Goal: Task Accomplishment & Management: Use online tool/utility

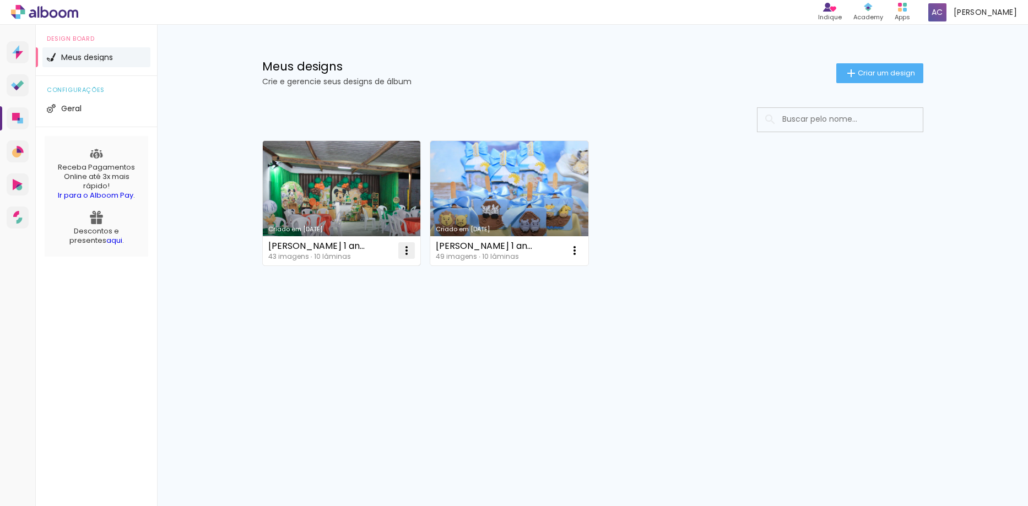
click at [409, 250] on iron-icon at bounding box center [406, 250] width 13 height 13
click at [341, 329] on paper-item "Excluir" at bounding box center [362, 323] width 108 height 22
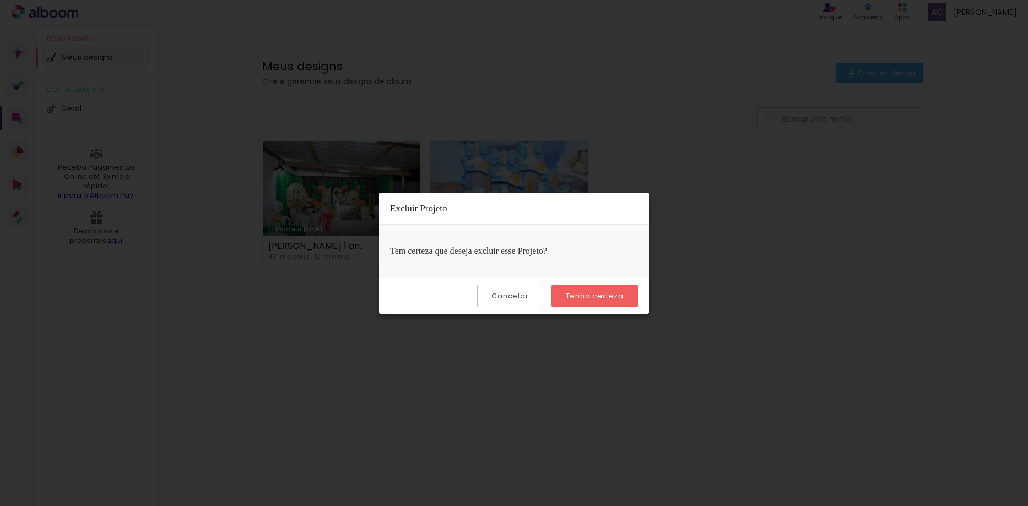
click at [600, 302] on paper-button "Tenho certeza" at bounding box center [594, 296] width 86 height 23
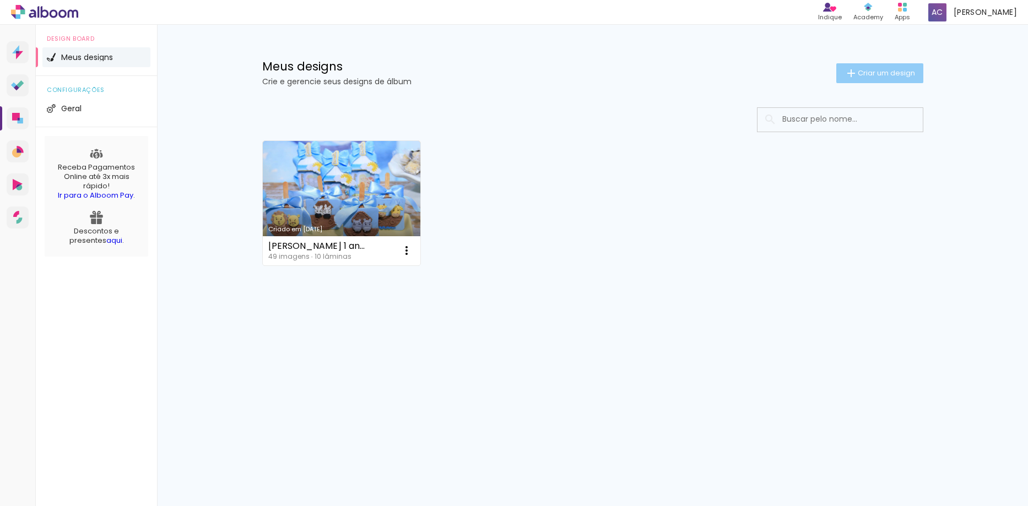
click at [873, 80] on paper-button "Criar um design" at bounding box center [879, 73] width 87 height 20
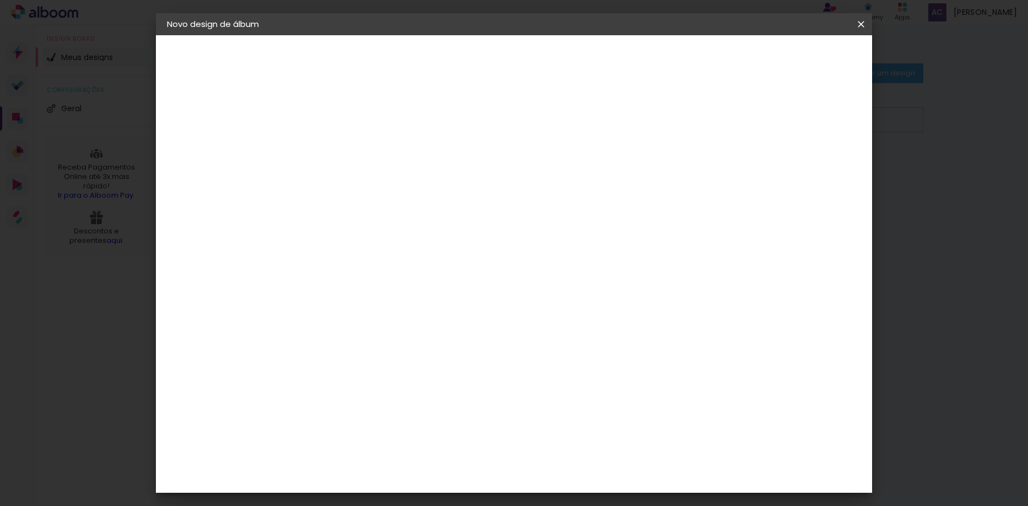
click at [347, 144] on input at bounding box center [347, 147] width 0 height 17
type input "[PERSON_NAME]"
type paper-input "[PERSON_NAME]"
click at [0, 0] on slot "Avançar" at bounding box center [0, 0] width 0 height 0
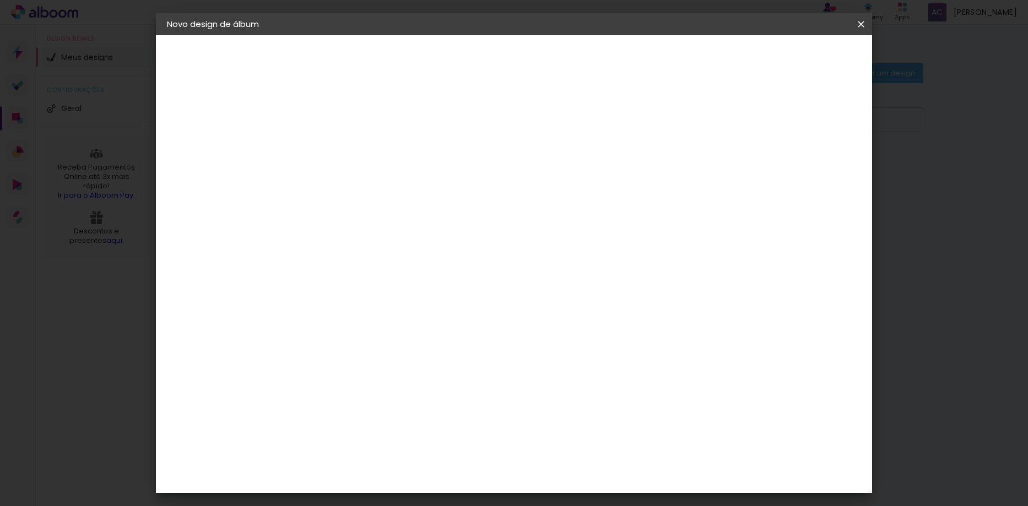
click at [373, 497] on div "Conceitual Álbuns" at bounding box center [363, 506] width 47 height 18
click at [0, 0] on slot "Avançar" at bounding box center [0, 0] width 0 height 0
click at [421, 237] on span "15 × 21" at bounding box center [395, 251] width 51 height 29
click at [0, 0] on slot "Avançar" at bounding box center [0, 0] width 0 height 0
click at [730, 122] on div at bounding box center [725, 119] width 10 height 10
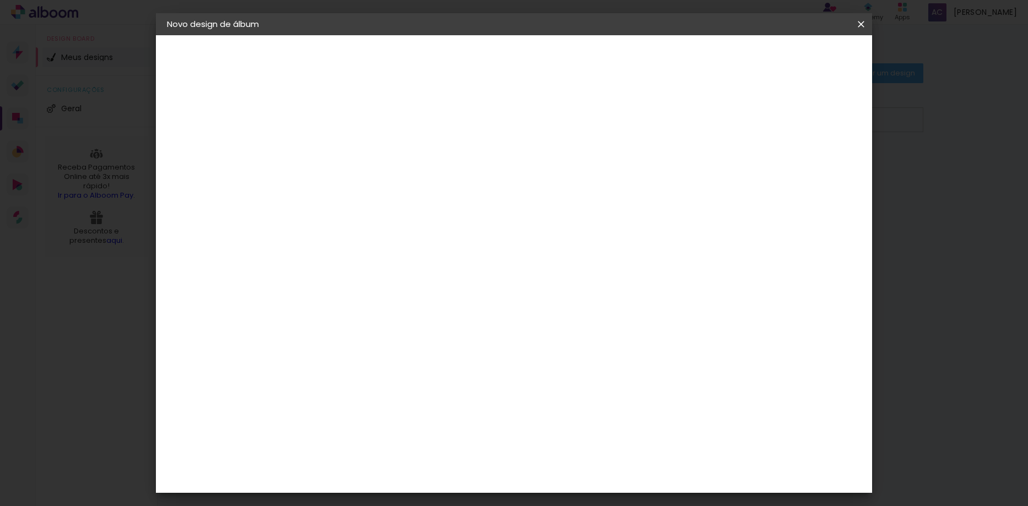
type paper-checkbox "on"
click at [332, 122] on input "2" at bounding box center [338, 119] width 38 height 14
type input "4"
type paper-input "4"
click at [352, 115] on input "4" at bounding box center [338, 119] width 38 height 14
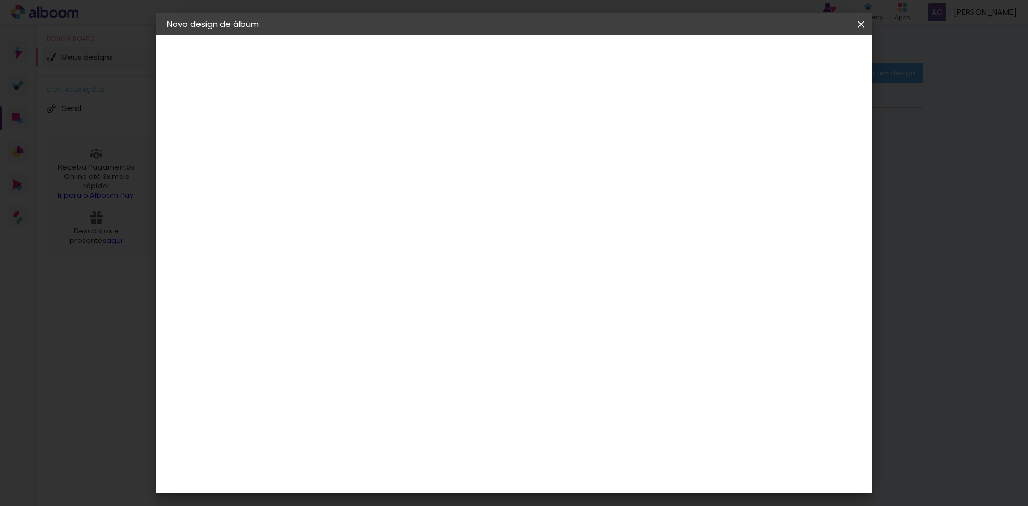
type input "5"
type paper-input "5"
click at [352, 115] on input "5" at bounding box center [338, 119] width 38 height 14
click at [792, 60] on span "Iniciar design" at bounding box center [767, 59] width 50 height 8
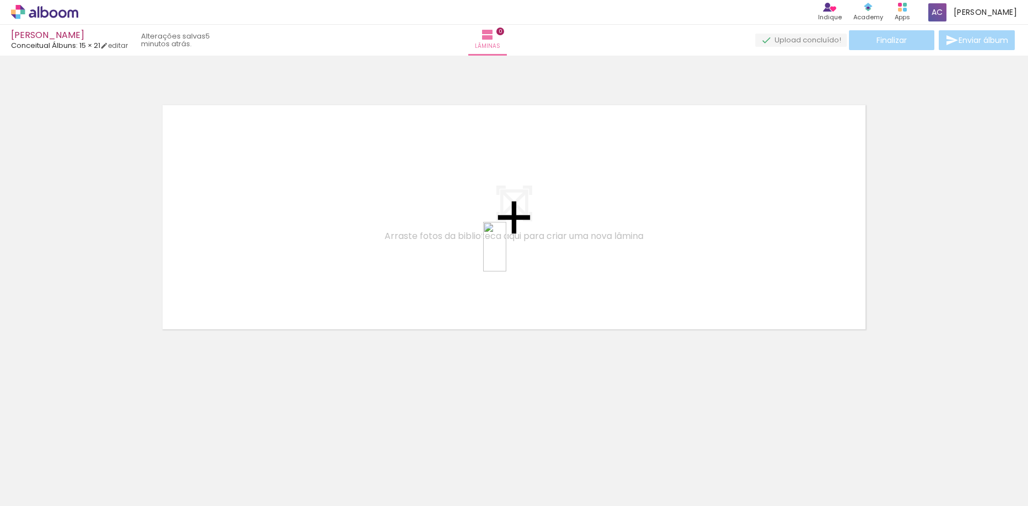
drag, startPoint x: 611, startPoint y: 482, endPoint x: 514, endPoint y: 249, distance: 252.8
click at [514, 249] on quentale-workspace at bounding box center [514, 253] width 1028 height 506
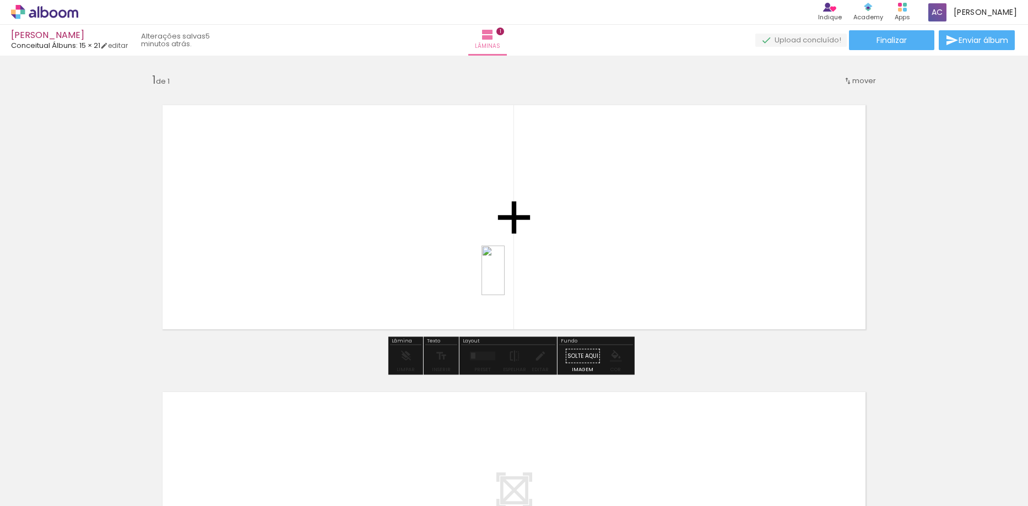
drag, startPoint x: 737, startPoint y: 477, endPoint x: 500, endPoint y: 267, distance: 317.6
click at [500, 267] on quentale-workspace at bounding box center [514, 253] width 1028 height 506
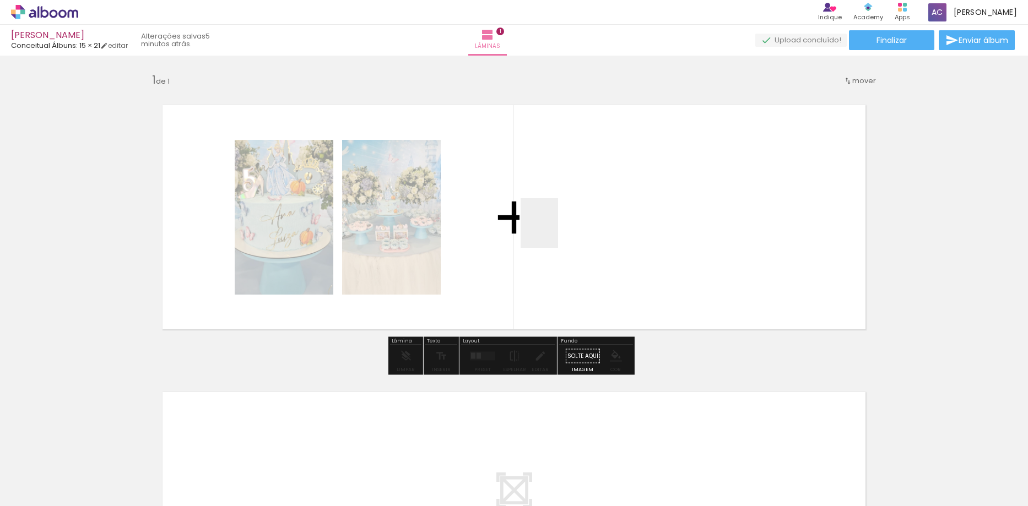
drag, startPoint x: 978, startPoint y: 476, endPoint x: 540, endPoint y: 228, distance: 503.4
click at [540, 228] on quentale-workspace at bounding box center [514, 253] width 1028 height 506
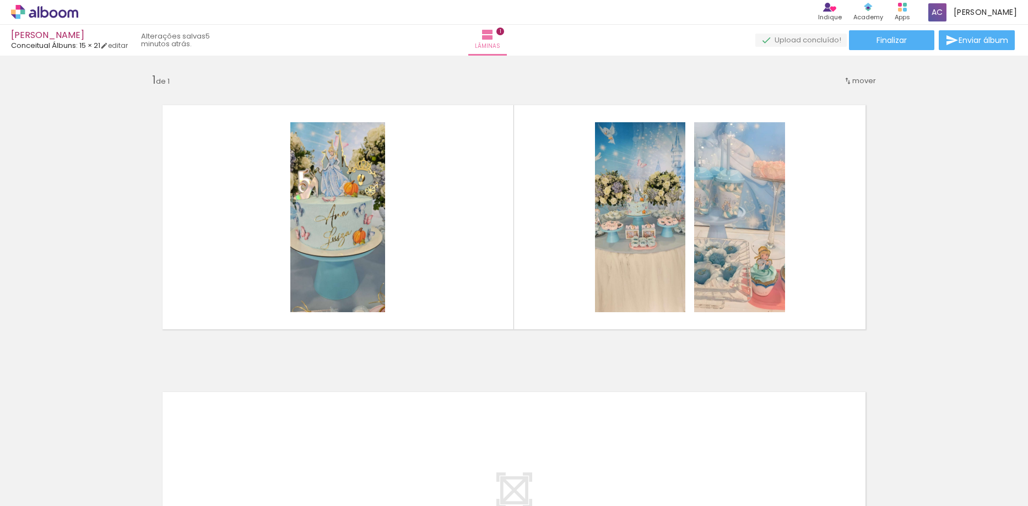
scroll to position [0, 365]
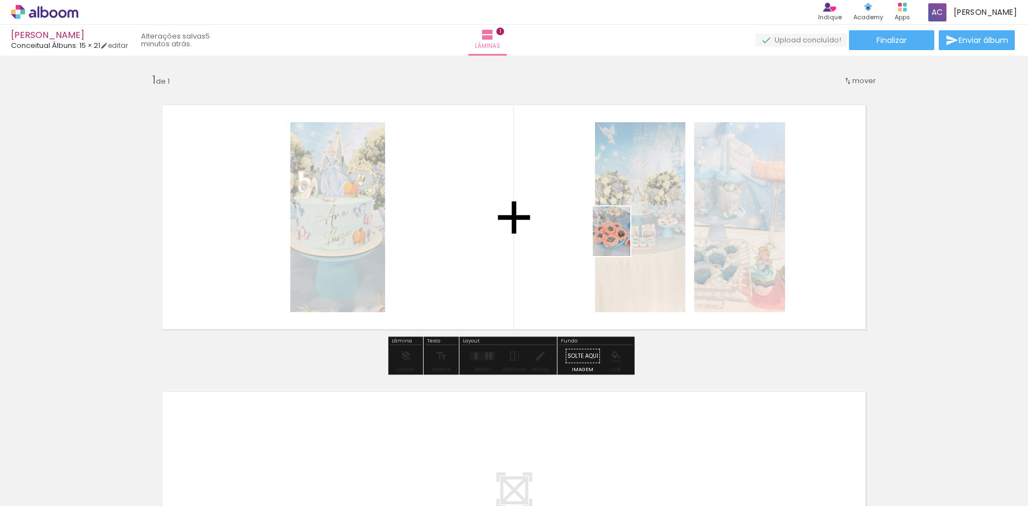
drag, startPoint x: 862, startPoint y: 457, endPoint x: 681, endPoint y: 317, distance: 229.7
click at [624, 238] on quentale-workspace at bounding box center [514, 253] width 1028 height 506
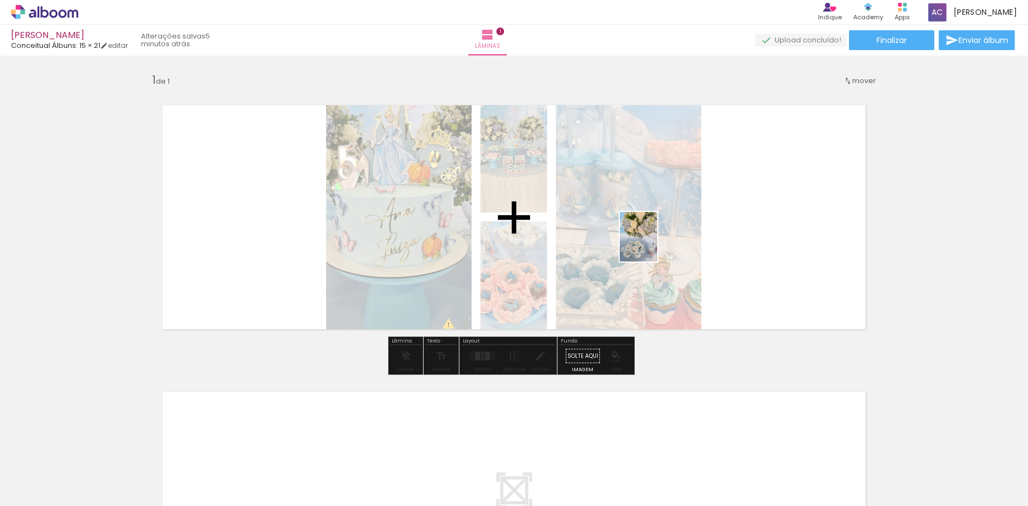
drag, startPoint x: 678, startPoint y: 479, endPoint x: 696, endPoint y: 254, distance: 224.8
click at [653, 245] on quentale-workspace at bounding box center [514, 253] width 1028 height 506
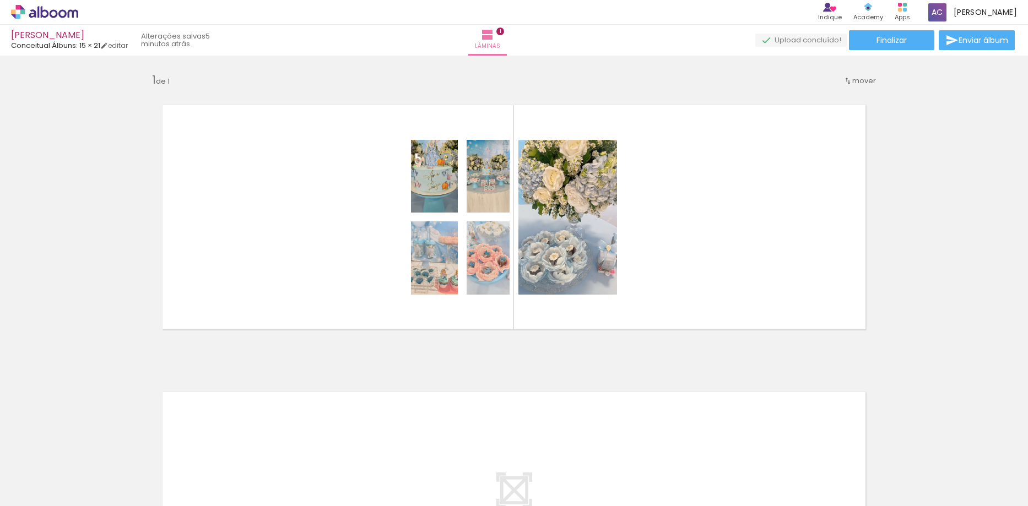
scroll to position [0, 251]
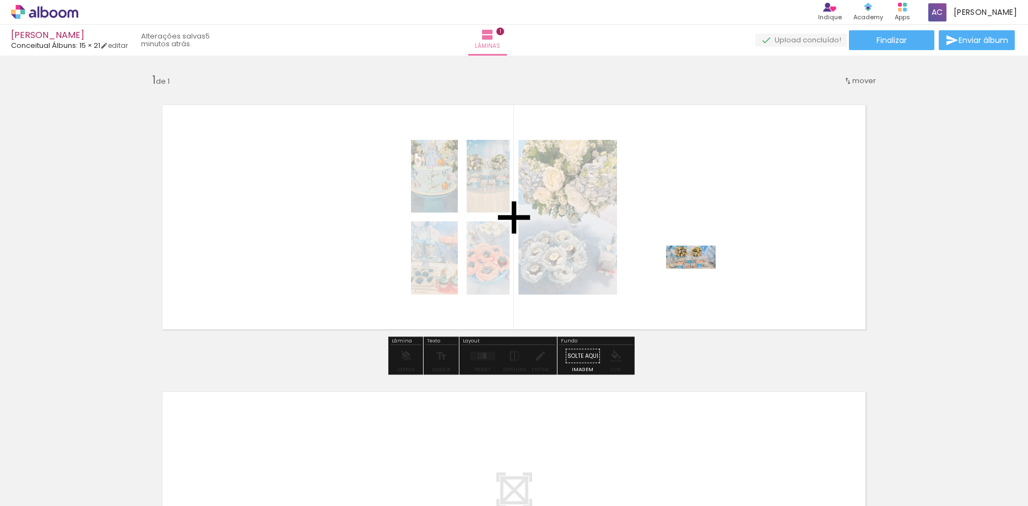
drag, startPoint x: 660, startPoint y: 477, endPoint x: 642, endPoint y: 414, distance: 66.6
click at [699, 278] on quentale-workspace at bounding box center [514, 253] width 1028 height 506
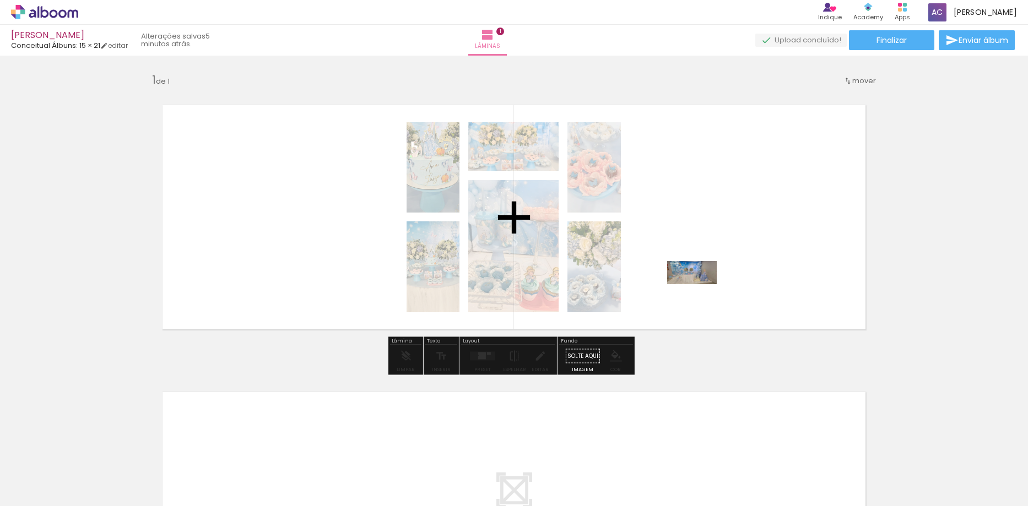
drag, startPoint x: 531, startPoint y: 473, endPoint x: 701, endPoint y: 290, distance: 249.4
click at [701, 290] on quentale-workspace at bounding box center [514, 253] width 1028 height 506
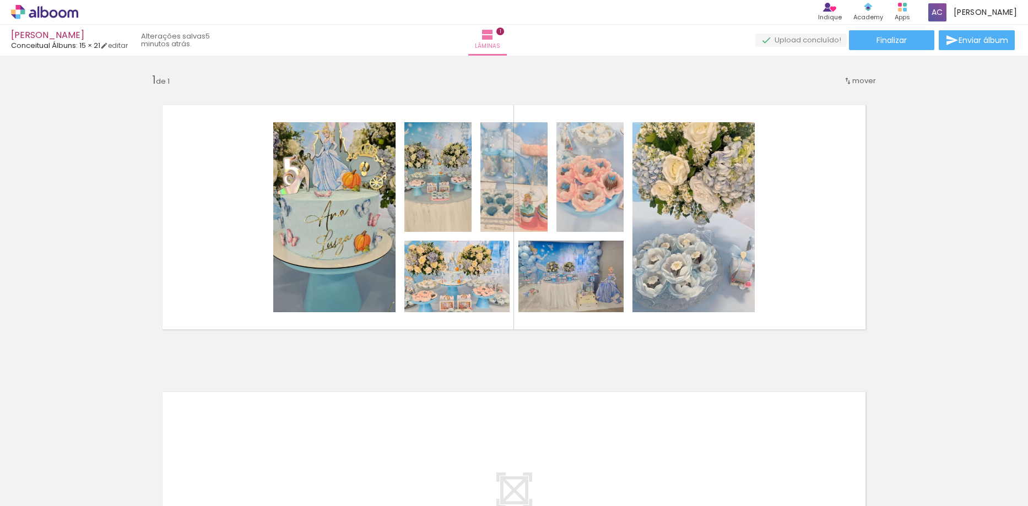
scroll to position [0, 3]
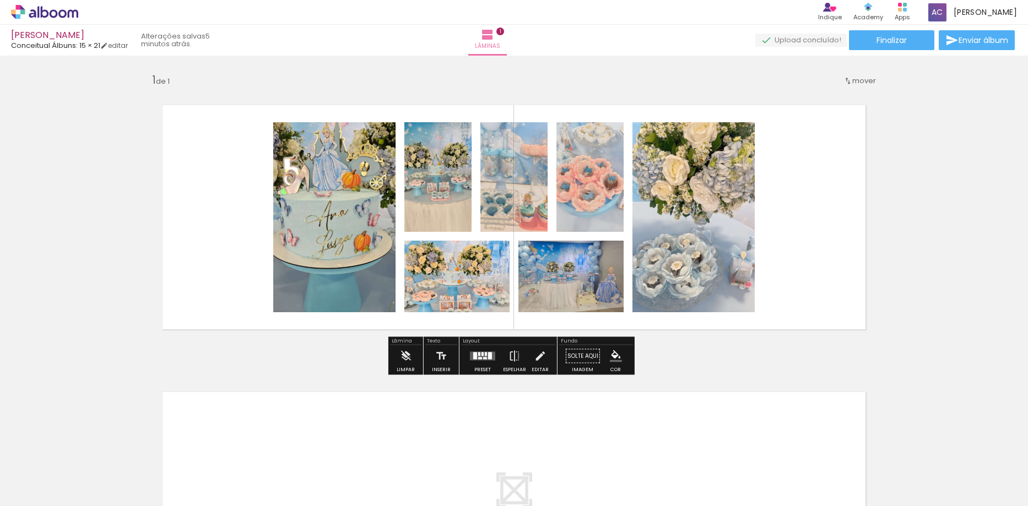
click at [479, 351] on div at bounding box center [483, 356] width 30 height 22
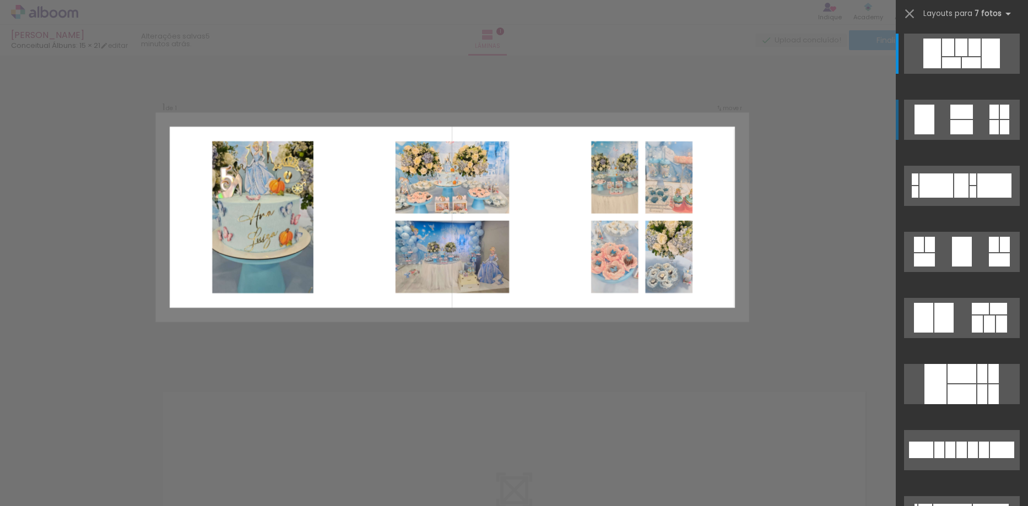
click at [968, 116] on div at bounding box center [961, 112] width 23 height 14
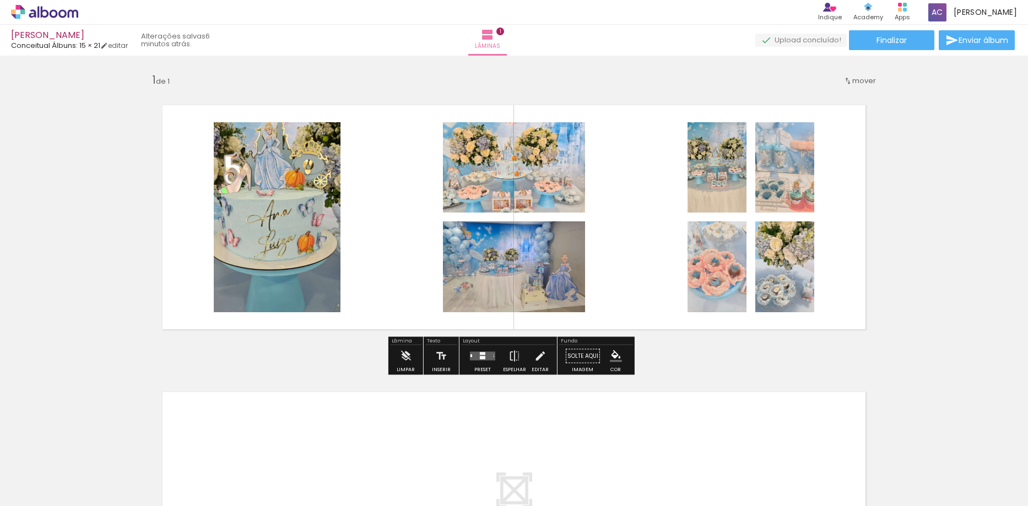
click at [610, 354] on iron-icon "color picker" at bounding box center [616, 356] width 12 height 12
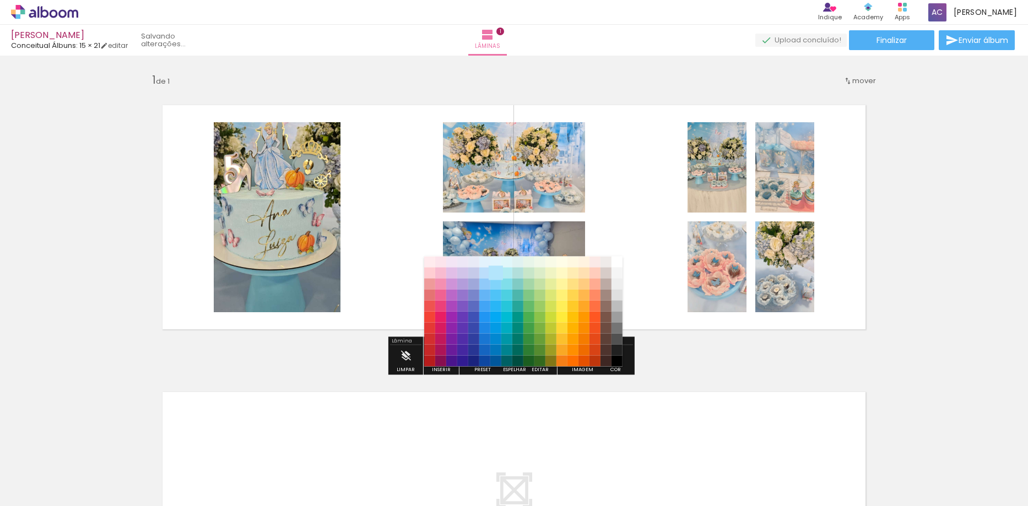
click at [495, 275] on paper-item "#b3e5fc" at bounding box center [495, 273] width 11 height 11
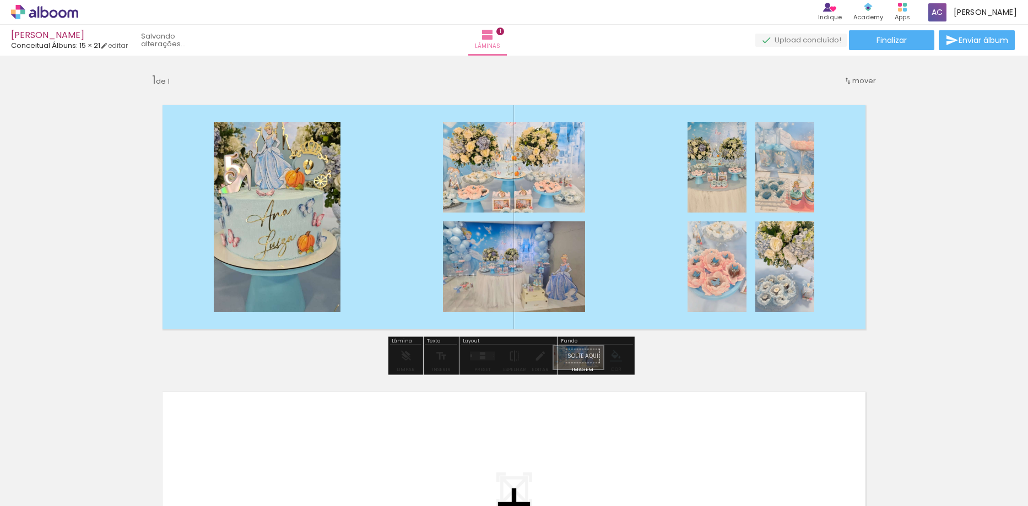
drag, startPoint x: 788, startPoint y: 468, endPoint x: 587, endPoint y: 379, distance: 220.2
click at [587, 379] on quentale-workspace at bounding box center [514, 253] width 1028 height 506
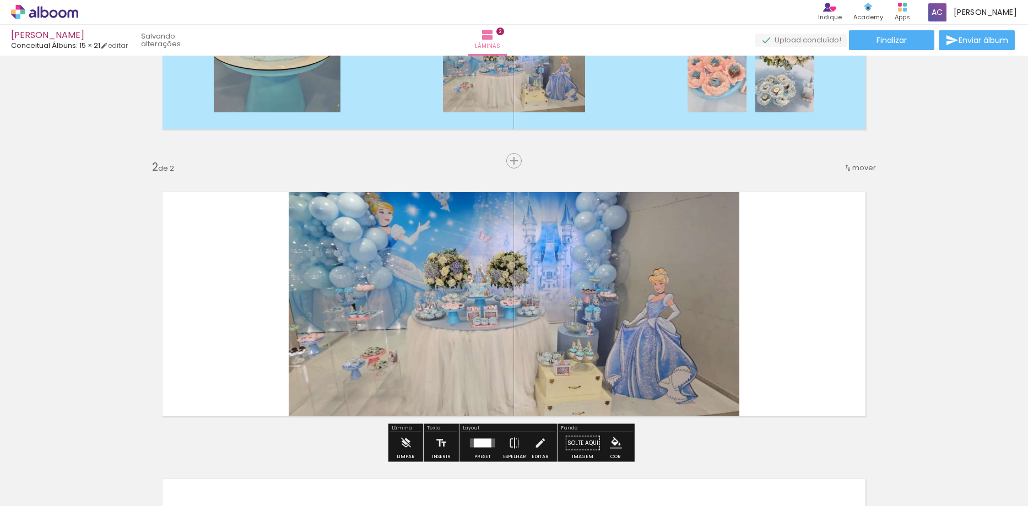
scroll to position [148, 0]
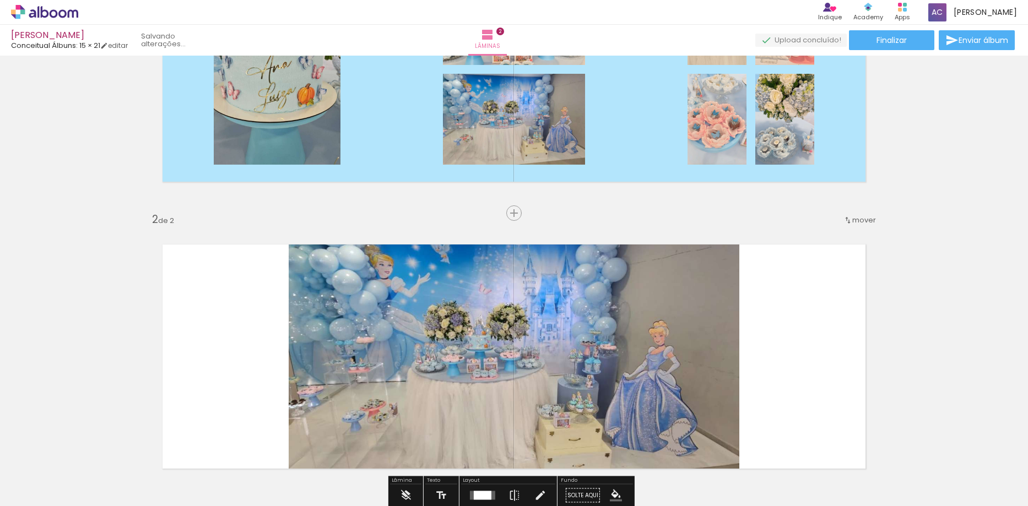
click at [573, 335] on quentale-photo at bounding box center [514, 356] width 450 height 259
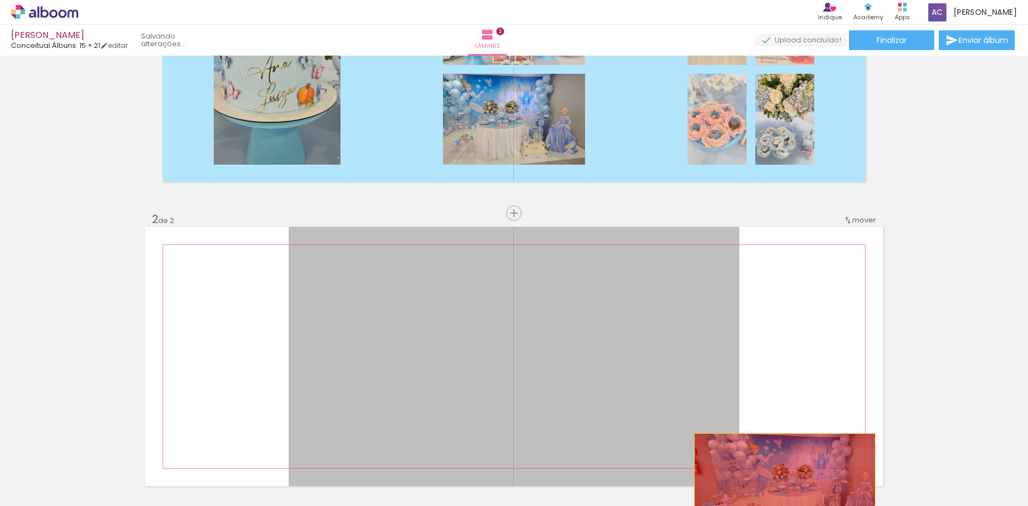
drag, startPoint x: 583, startPoint y: 340, endPoint x: 780, endPoint y: 486, distance: 245.7
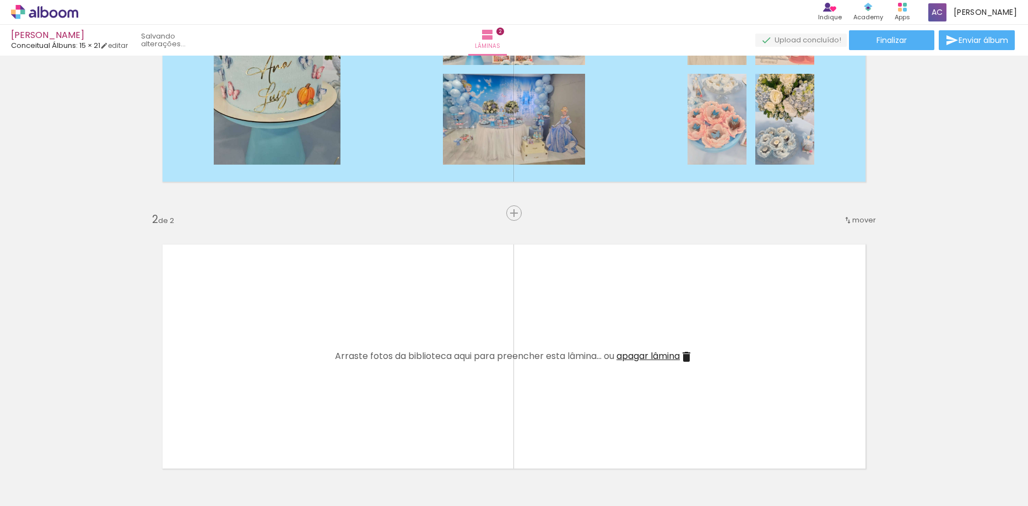
scroll to position [0, 0]
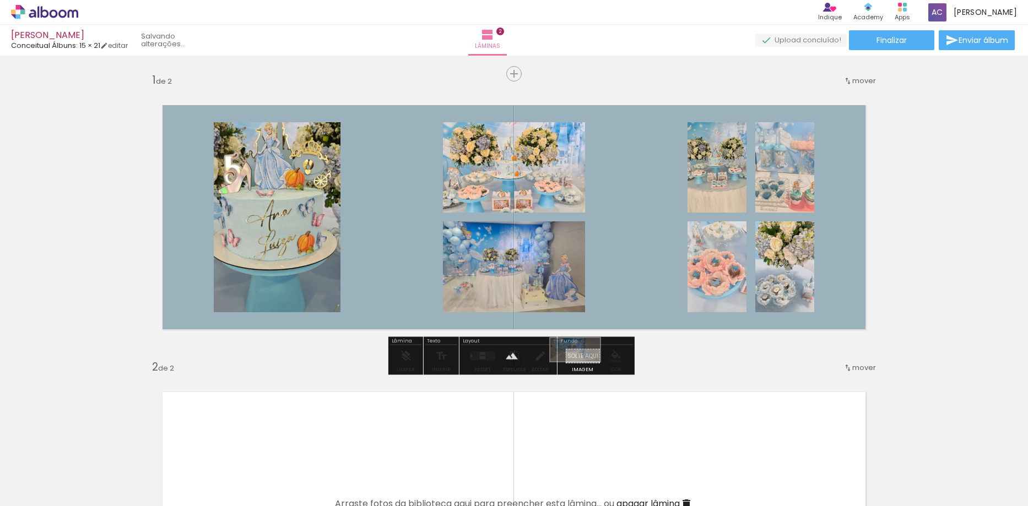
drag, startPoint x: 791, startPoint y: 471, endPoint x: 583, endPoint y: 371, distance: 230.5
click at [583, 371] on quentale-workspace at bounding box center [514, 253] width 1028 height 506
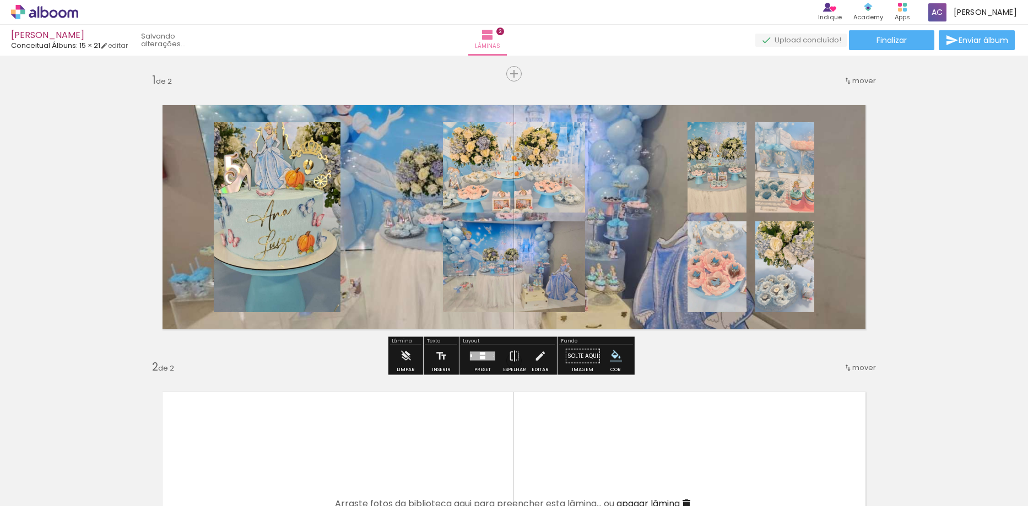
click at [621, 278] on quentale-layouter at bounding box center [514, 217] width 738 height 259
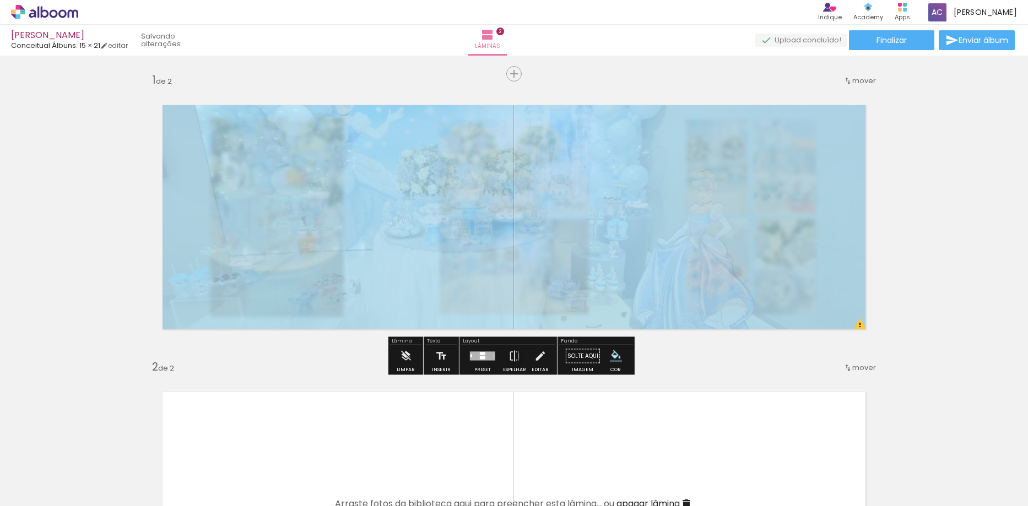
drag, startPoint x: 304, startPoint y: 115, endPoint x: 269, endPoint y: 120, distance: 35.1
type paper-slider "20"
click at [269, 120] on div at bounding box center [273, 116] width 18 height 18
click at [916, 231] on div "Inserir lâmina 1 de 2 Inserir lâmina 2 de 2 O Designbox precisará aumentar a su…" at bounding box center [514, 489] width 1028 height 861
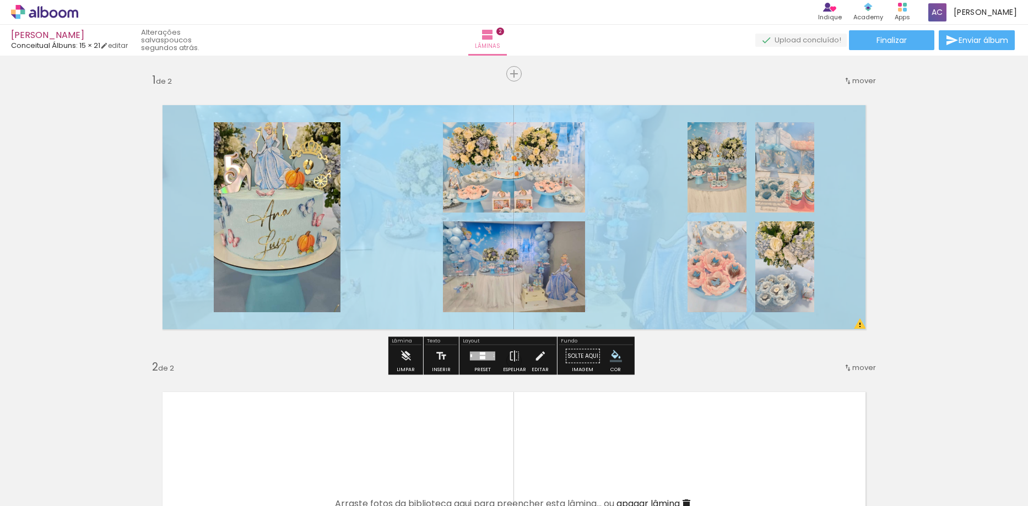
click at [474, 359] on div at bounding box center [482, 356] width 25 height 9
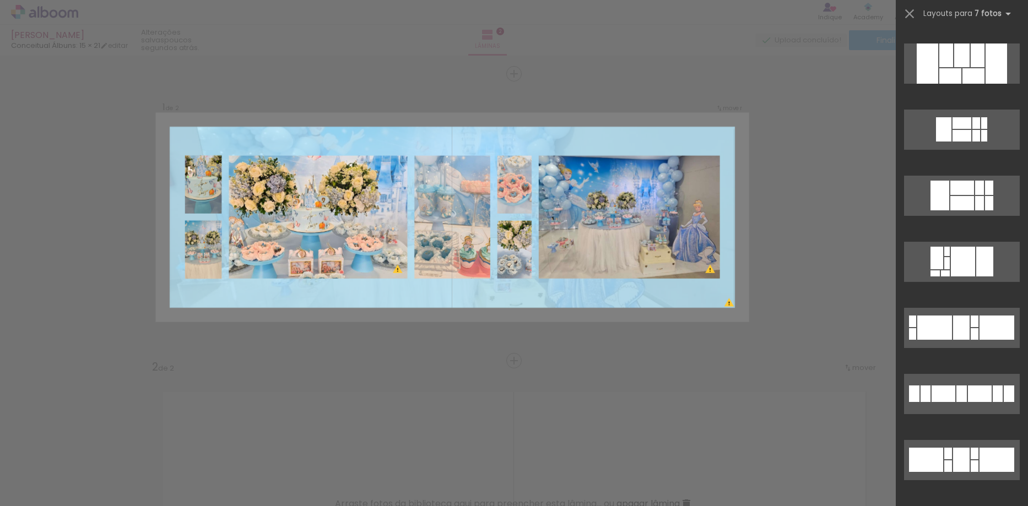
scroll to position [837, 0]
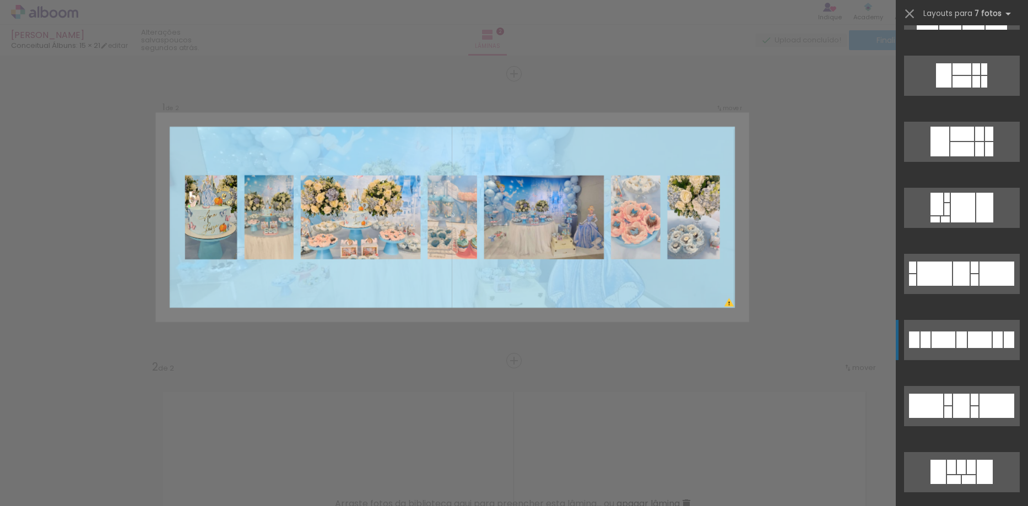
click at [970, 394] on div at bounding box center [974, 400] width 8 height 12
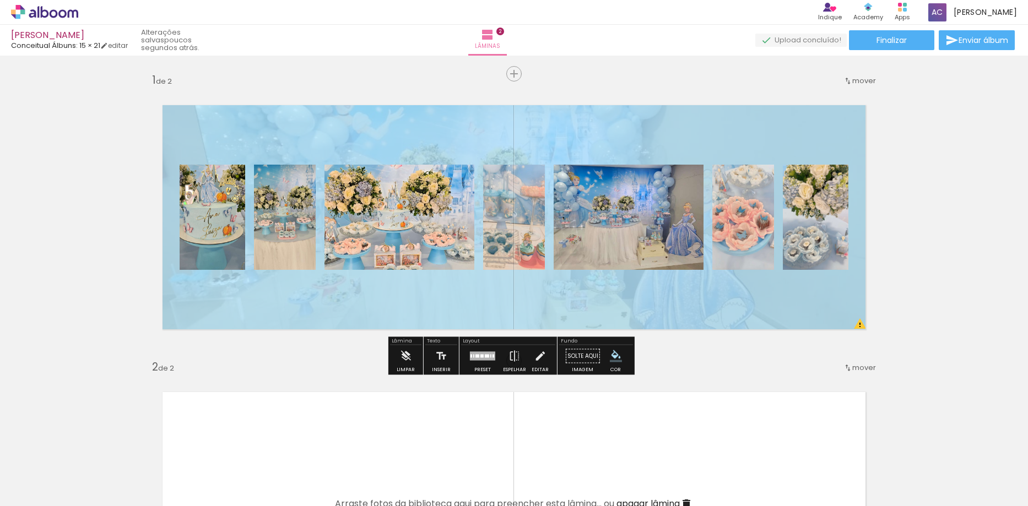
click at [481, 355] on div at bounding box center [482, 356] width 25 height 9
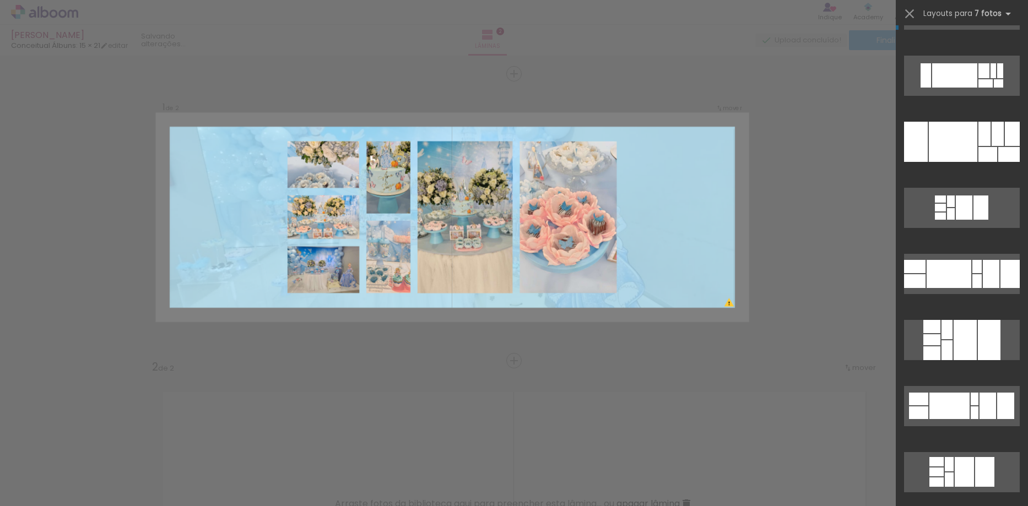
scroll to position [1619, 0]
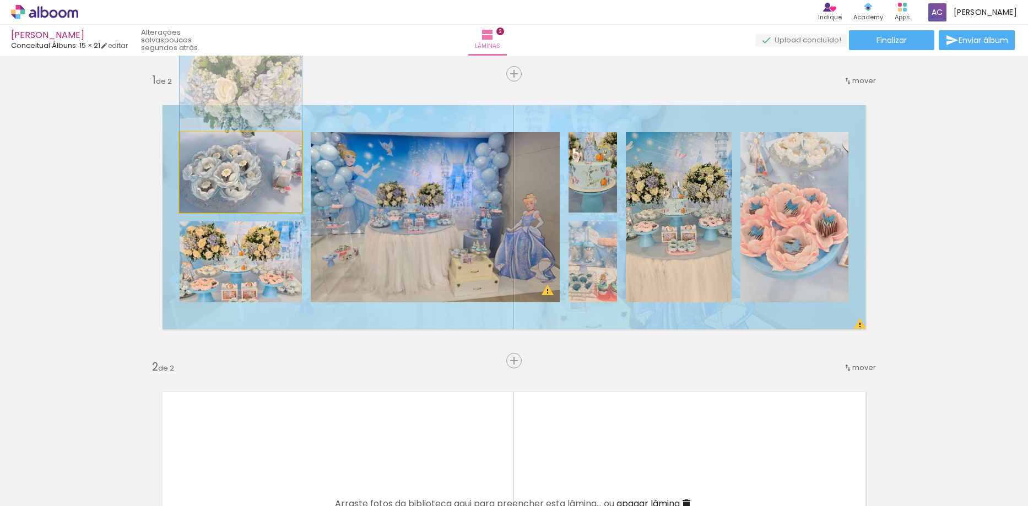
drag, startPoint x: 252, startPoint y: 192, endPoint x: 256, endPoint y: 141, distance: 50.8
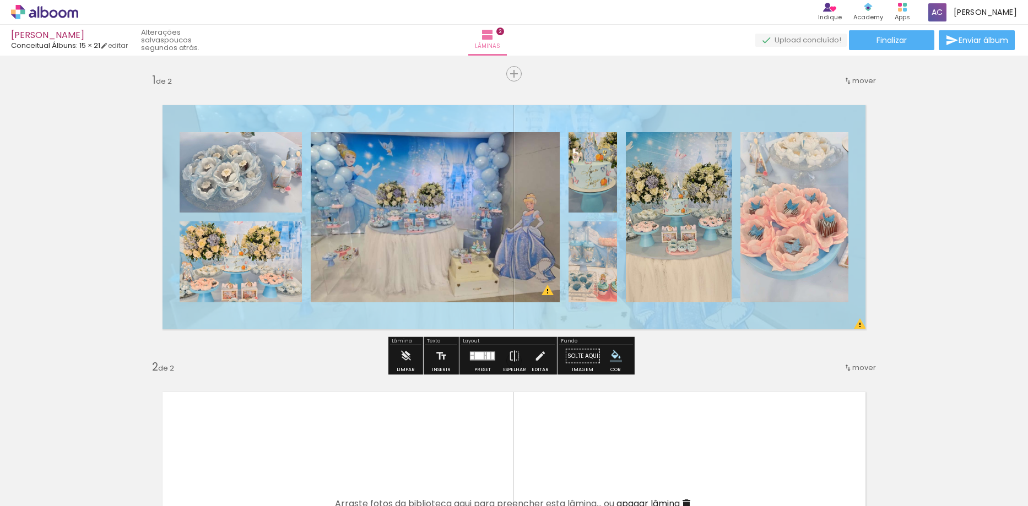
click at [475, 358] on div at bounding box center [479, 355] width 9 height 7
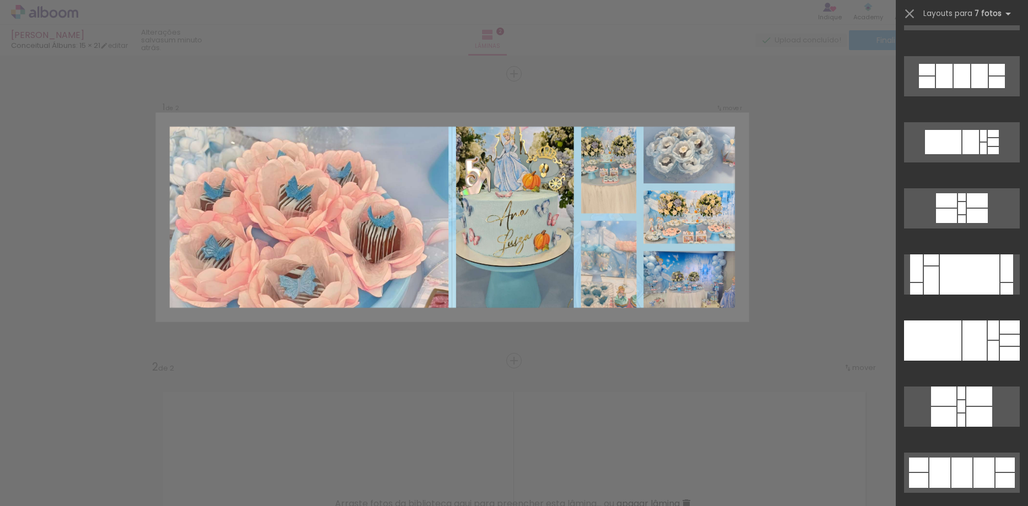
scroll to position [3348, 0]
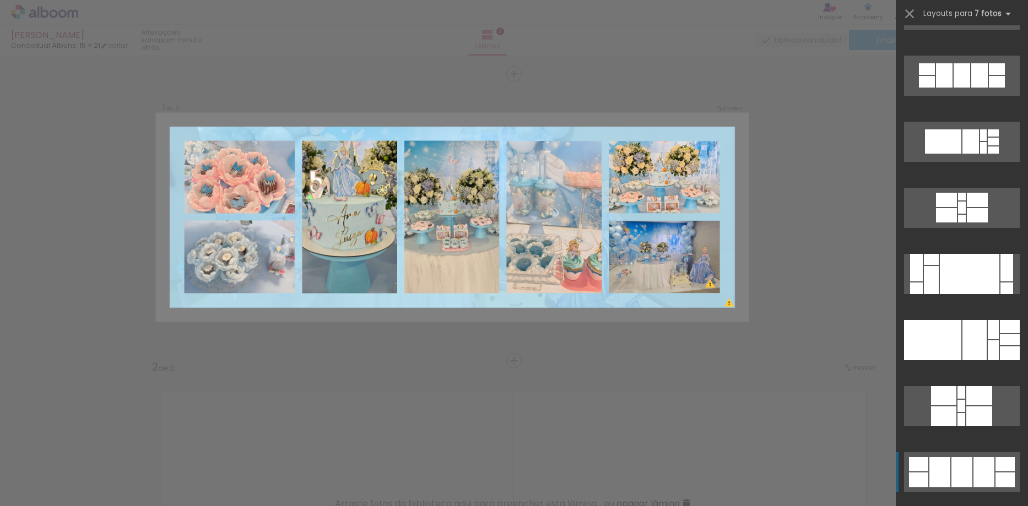
click at [938, 265] on div at bounding box center [931, 259] width 15 height 11
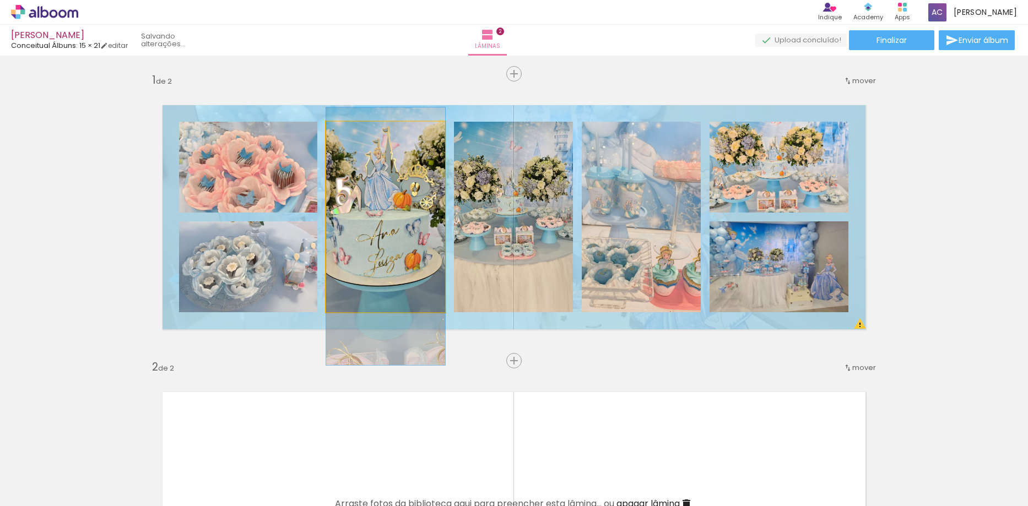
drag, startPoint x: 367, startPoint y: 218, endPoint x: 368, endPoint y: 237, distance: 19.3
click at [386, 240] on quentale-photo at bounding box center [385, 217] width 119 height 191
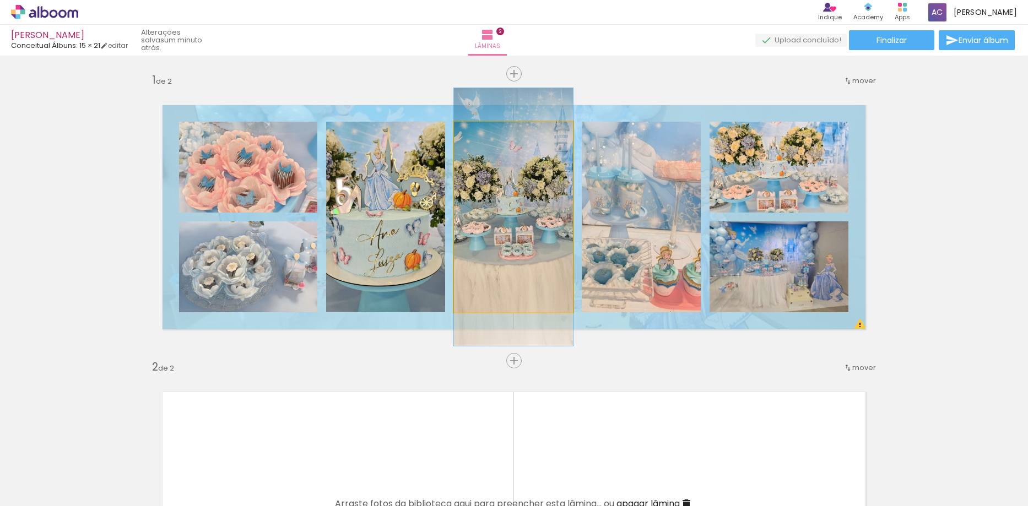
click at [495, 222] on quentale-photo at bounding box center [513, 217] width 119 height 191
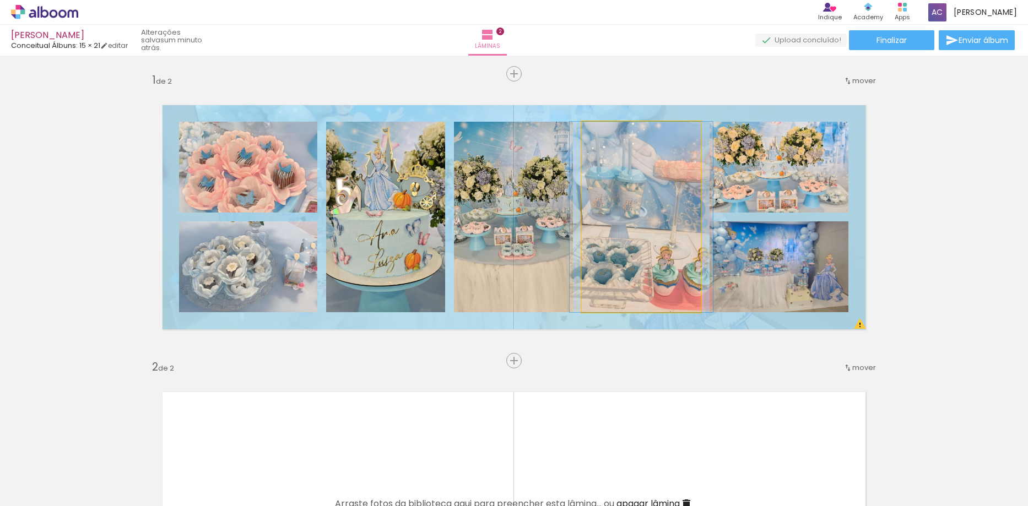
click at [625, 262] on quentale-photo at bounding box center [641, 217] width 119 height 191
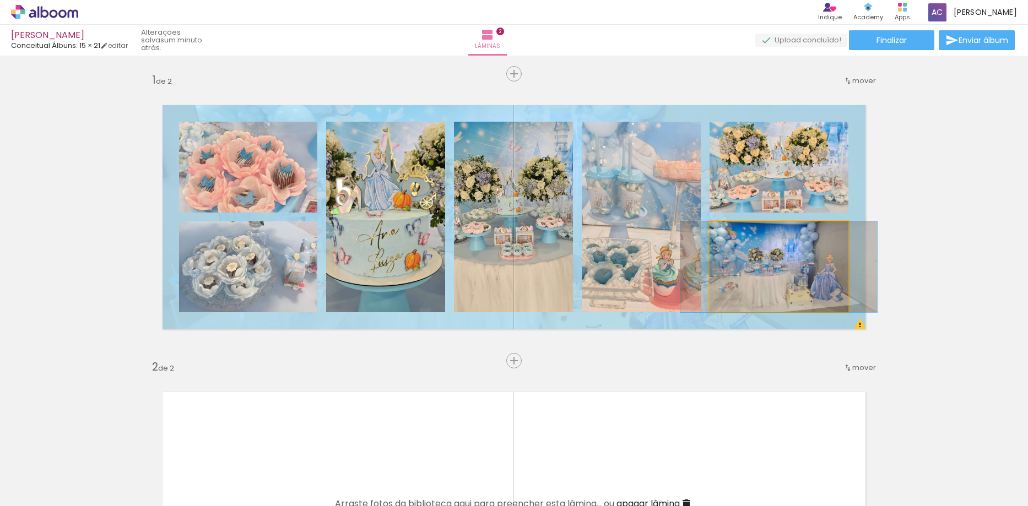
click at [790, 287] on quentale-photo at bounding box center [778, 266] width 139 height 91
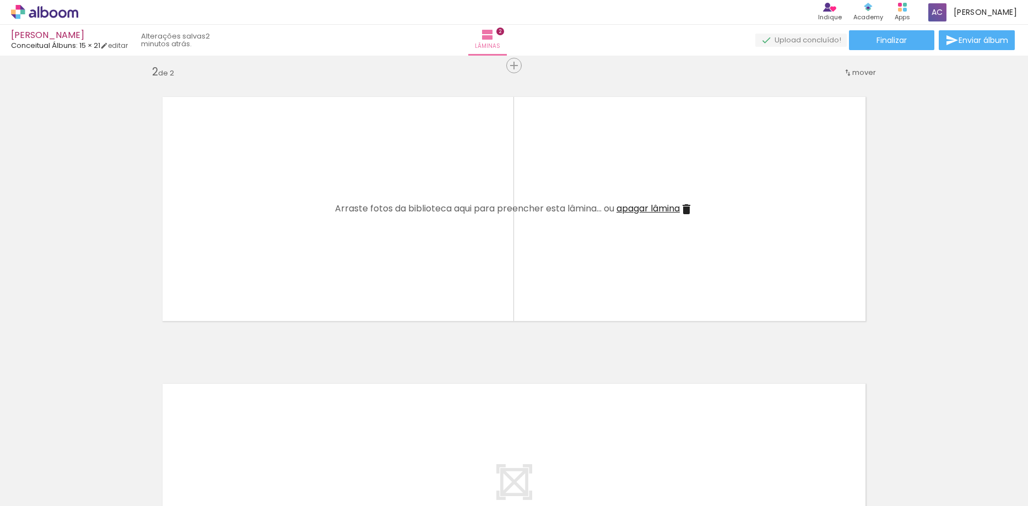
scroll to position [275, 0]
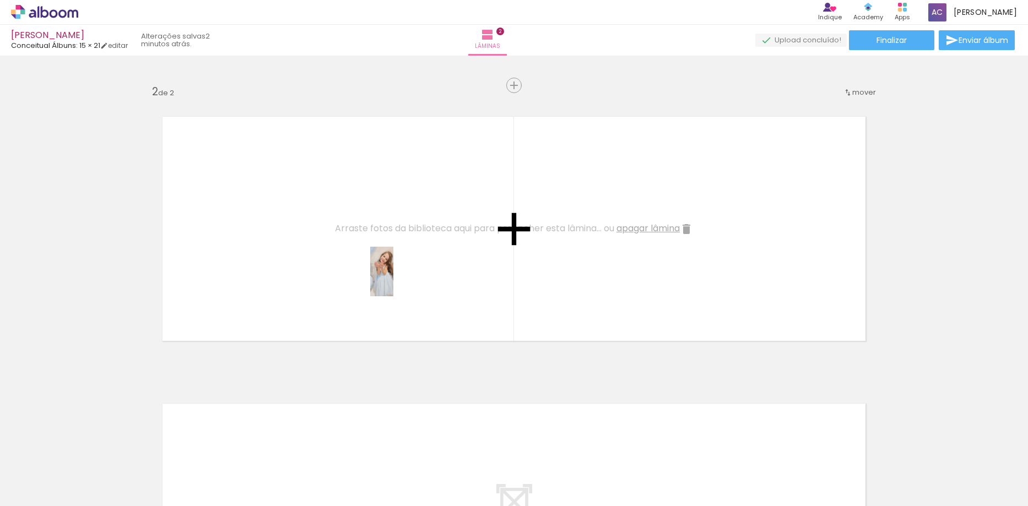
drag, startPoint x: 491, startPoint y: 478, endPoint x: 428, endPoint y: 336, distance: 154.6
click at [402, 279] on quentale-workspace at bounding box center [514, 253] width 1028 height 506
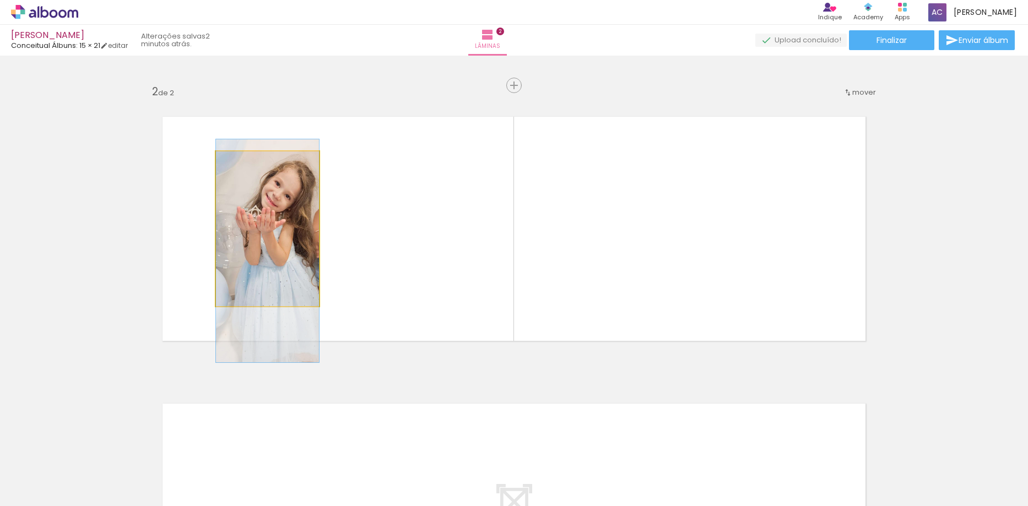
drag, startPoint x: 276, startPoint y: 196, endPoint x: 276, endPoint y: 218, distance: 22.0
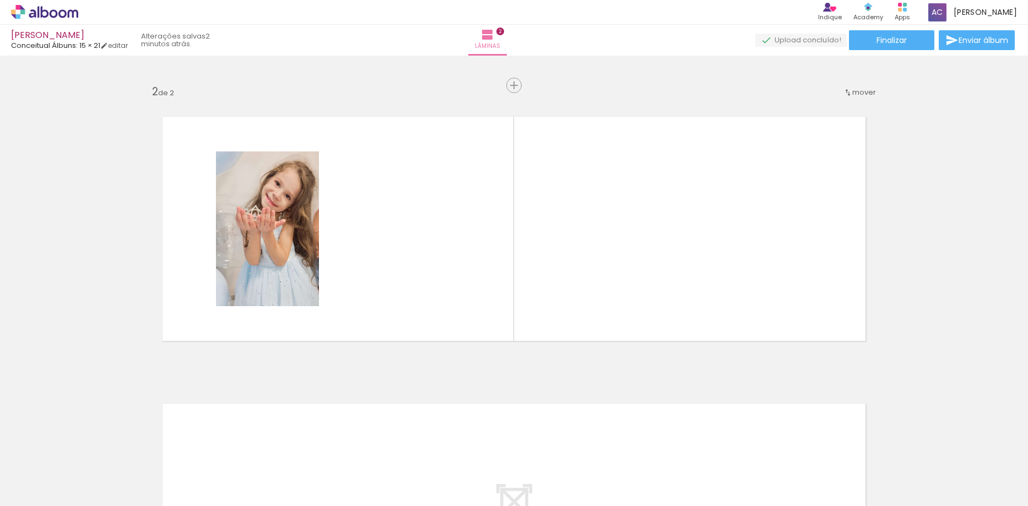
scroll to position [0, 38]
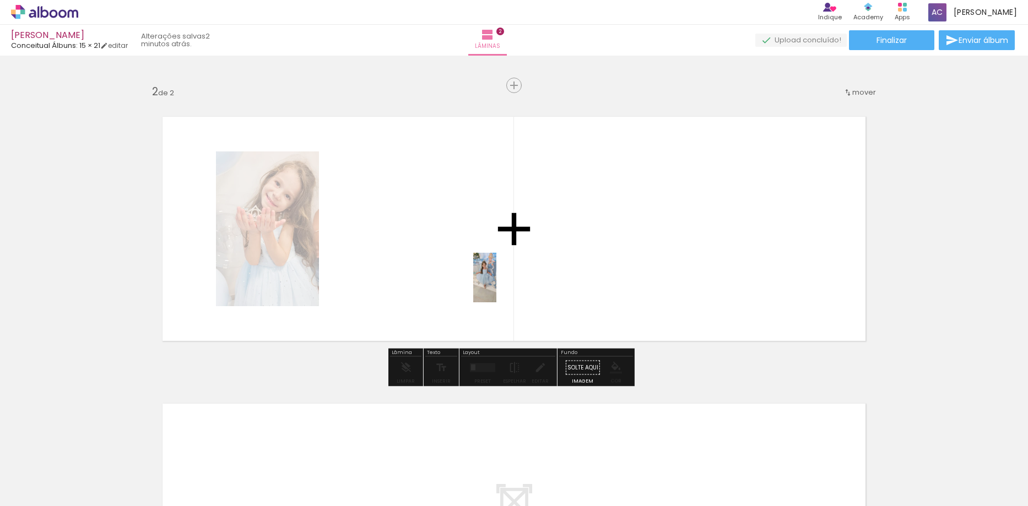
drag, startPoint x: 636, startPoint y: 470, endPoint x: 506, endPoint y: 286, distance: 225.5
click at [506, 286] on quentale-workspace at bounding box center [514, 253] width 1028 height 506
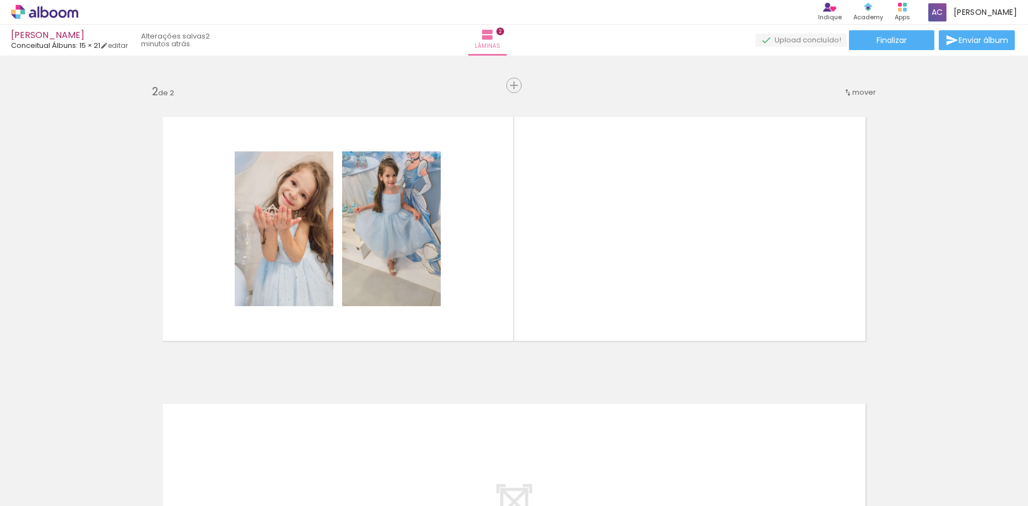
scroll to position [0, 670]
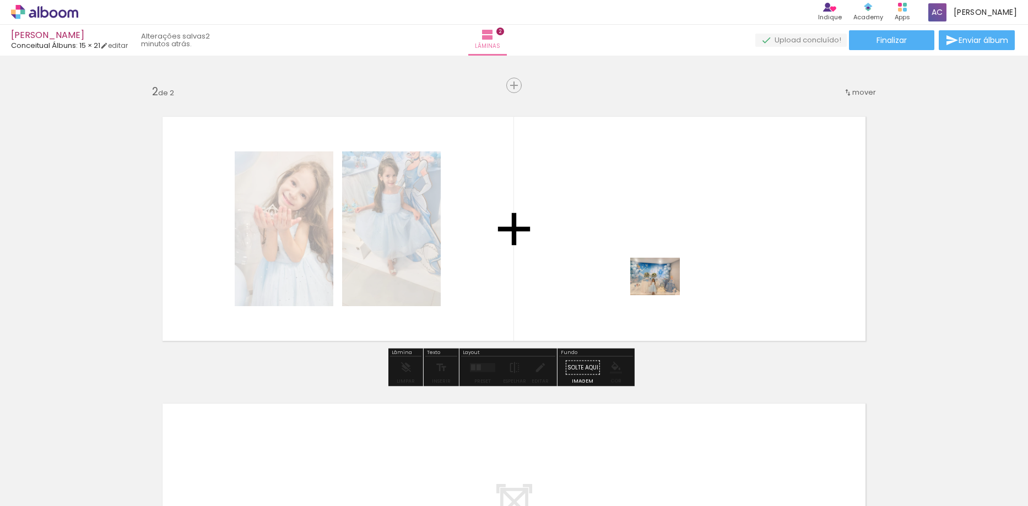
drag, startPoint x: 821, startPoint y: 410, endPoint x: 663, endPoint y: 291, distance: 197.8
click at [663, 291] on quentale-workspace at bounding box center [514, 253] width 1028 height 506
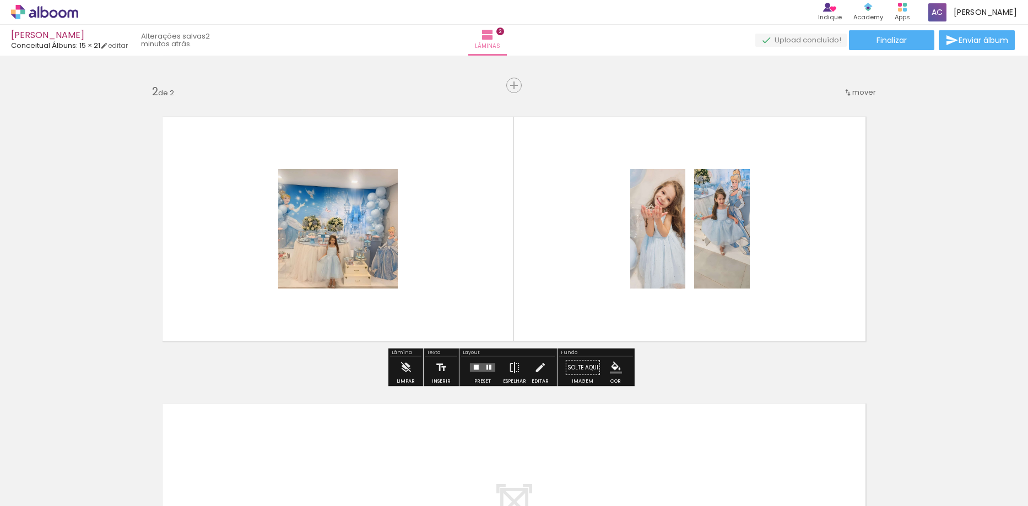
click at [481, 371] on quentale-layouter at bounding box center [482, 367] width 25 height 9
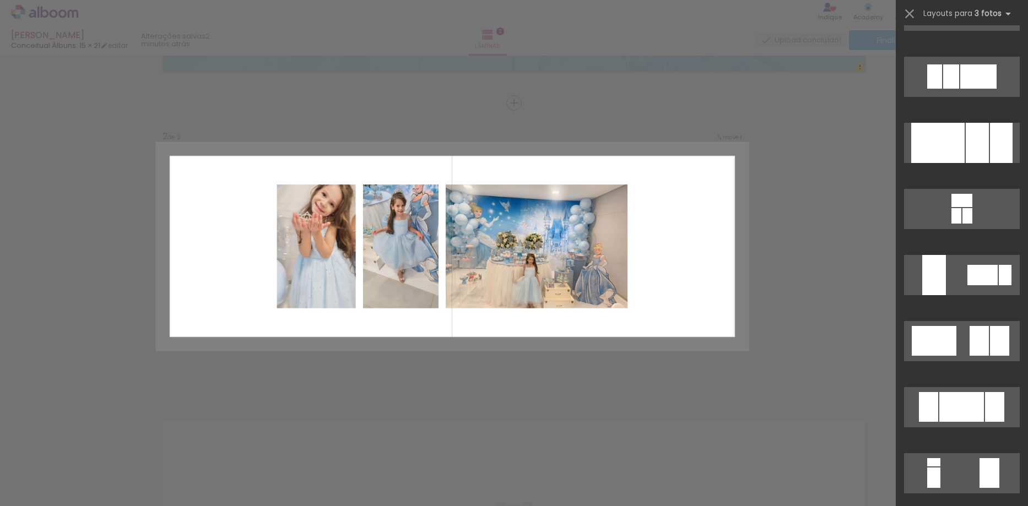
scroll to position [110, 0]
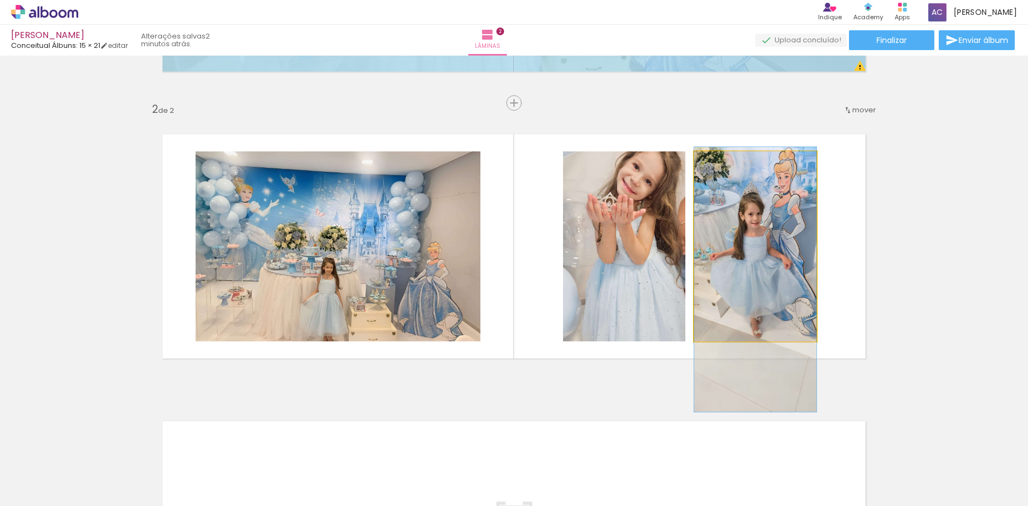
drag, startPoint x: 739, startPoint y: 242, endPoint x: 740, endPoint y: 275, distance: 33.1
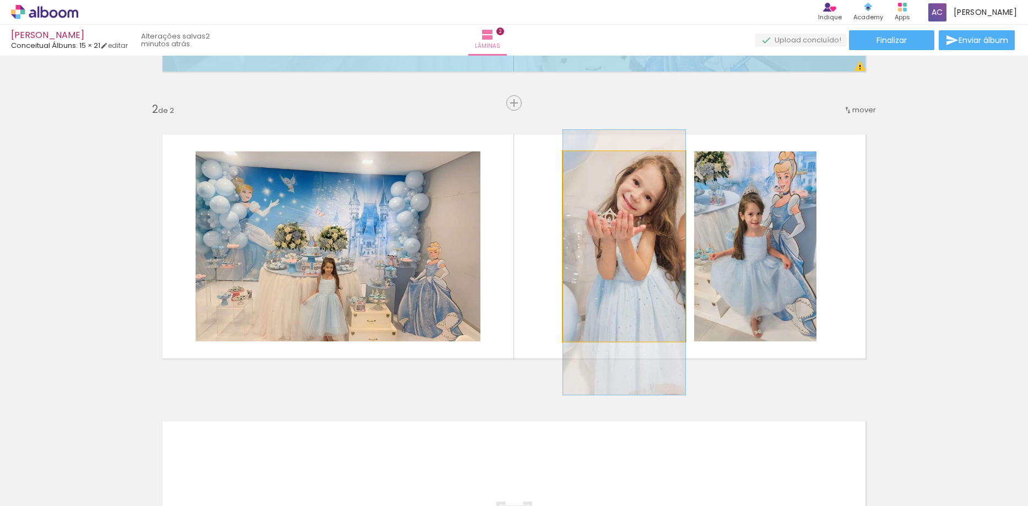
drag, startPoint x: 633, startPoint y: 244, endPoint x: 633, endPoint y: 260, distance: 16.0
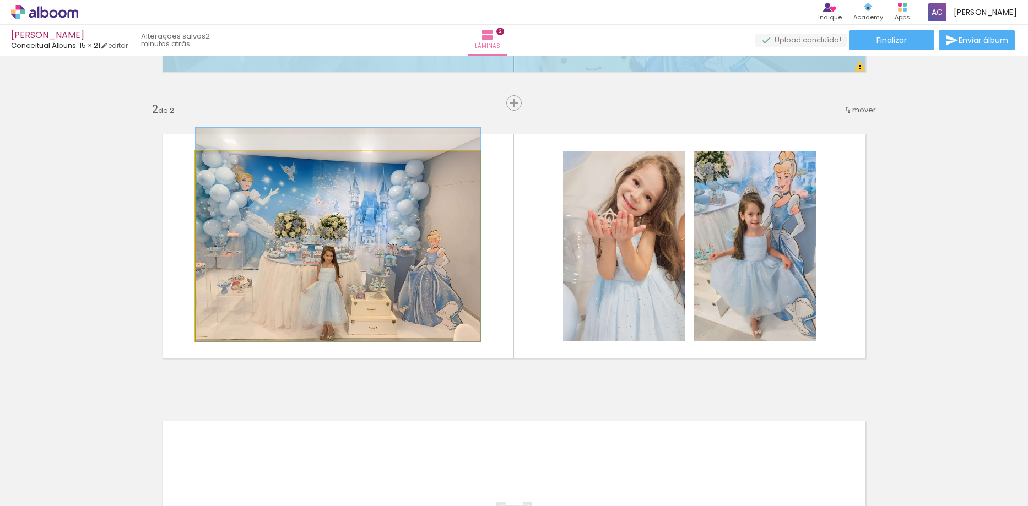
drag, startPoint x: 371, startPoint y: 273, endPoint x: 371, endPoint y: 256, distance: 17.6
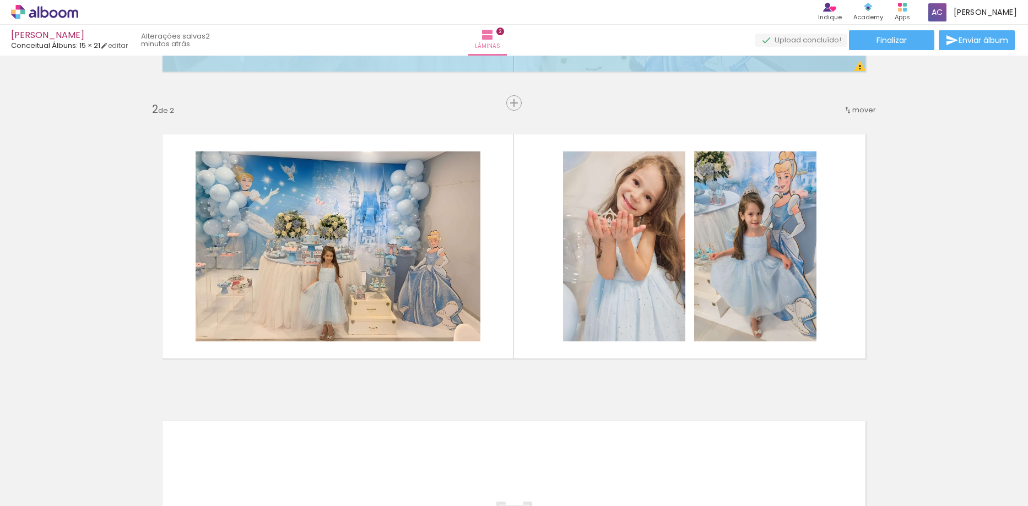
scroll to position [0, 0]
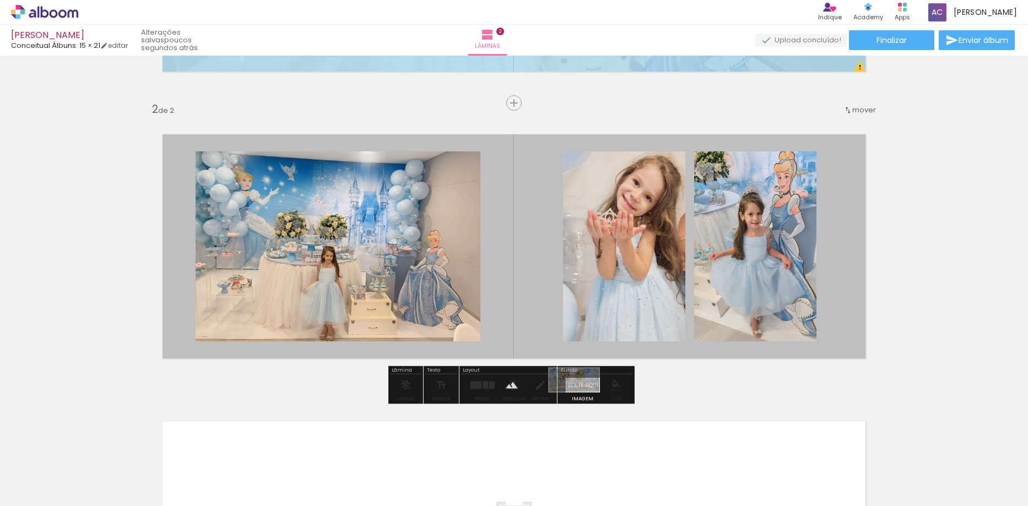
drag, startPoint x: 921, startPoint y: 475, endPoint x: 582, endPoint y: 401, distance: 346.5
click at [582, 401] on quentale-workspace at bounding box center [514, 253] width 1028 height 506
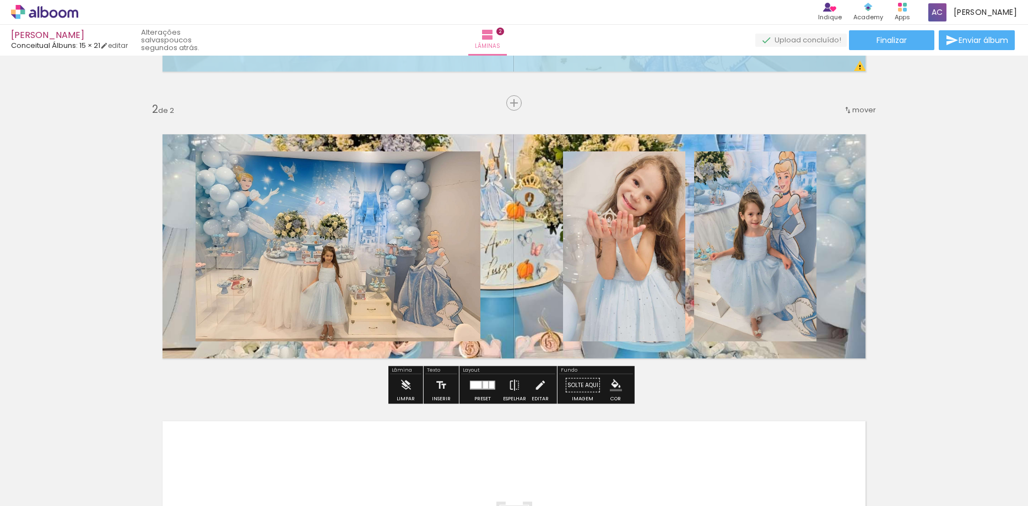
click at [614, 387] on iron-icon "color picker" at bounding box center [616, 385] width 12 height 12
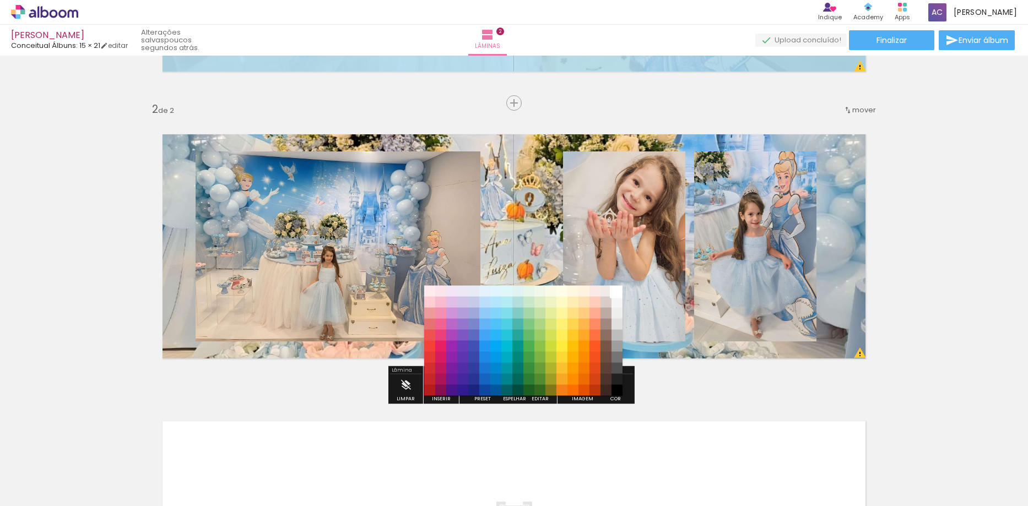
click at [618, 293] on paper-item "#ffffff" at bounding box center [616, 291] width 11 height 11
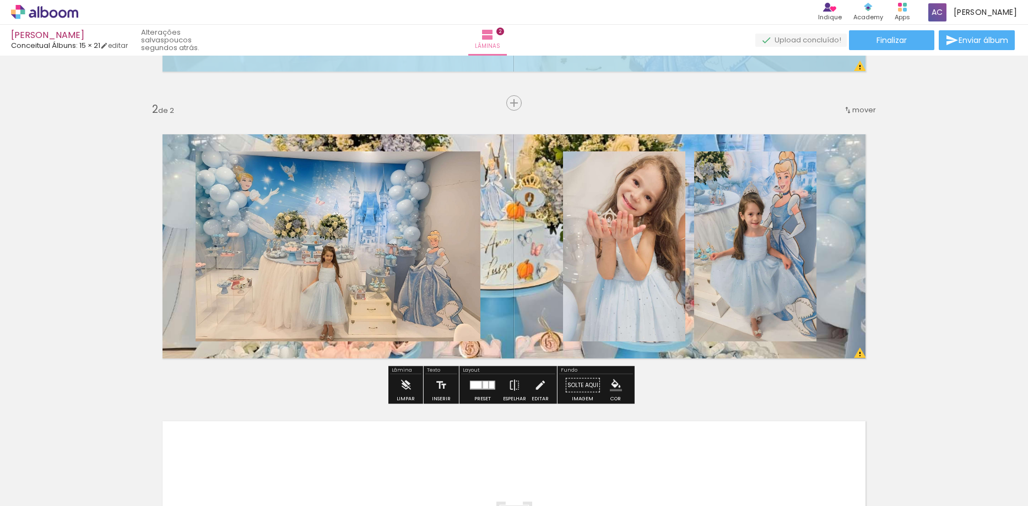
click at [539, 251] on quentale-layouter at bounding box center [514, 246] width 738 height 259
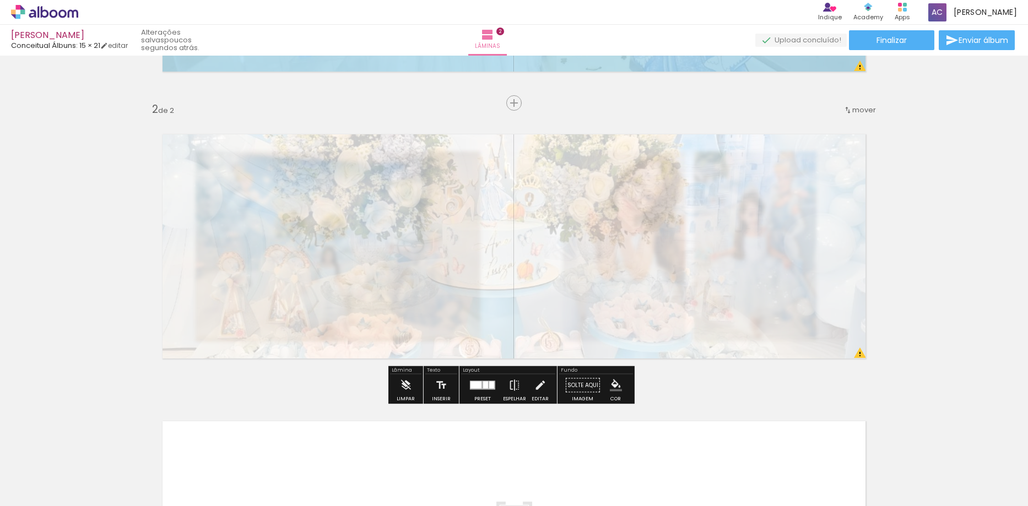
drag, startPoint x: 301, startPoint y: 148, endPoint x: 267, endPoint y: 154, distance: 34.6
type paper-slider "20"
click at [267, 154] on quentale-photo at bounding box center [514, 246] width 738 height 259
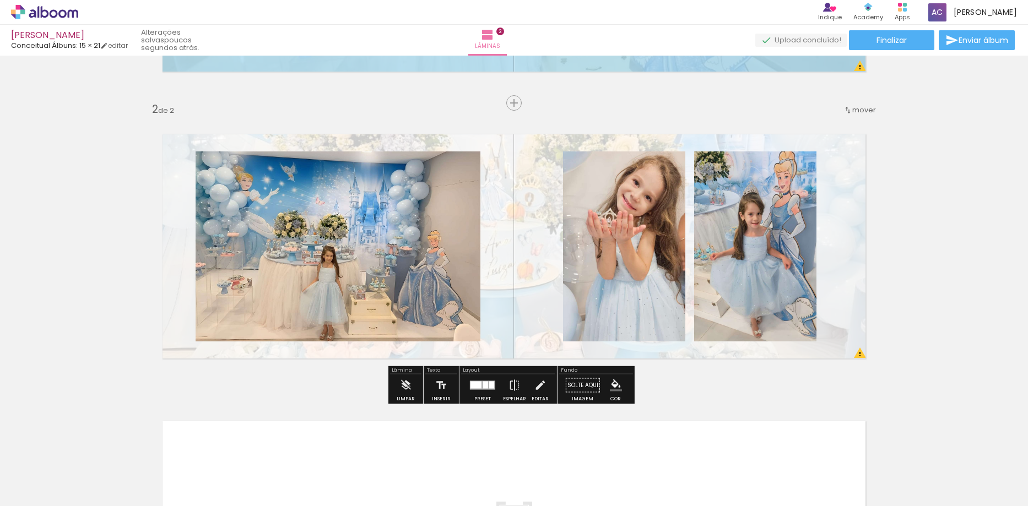
click at [935, 255] on div "Inserir lâmina 1 de 2 Inserir lâmina 2 de 2 O Designbox precisará aumentar a su…" at bounding box center [514, 232] width 1028 height 861
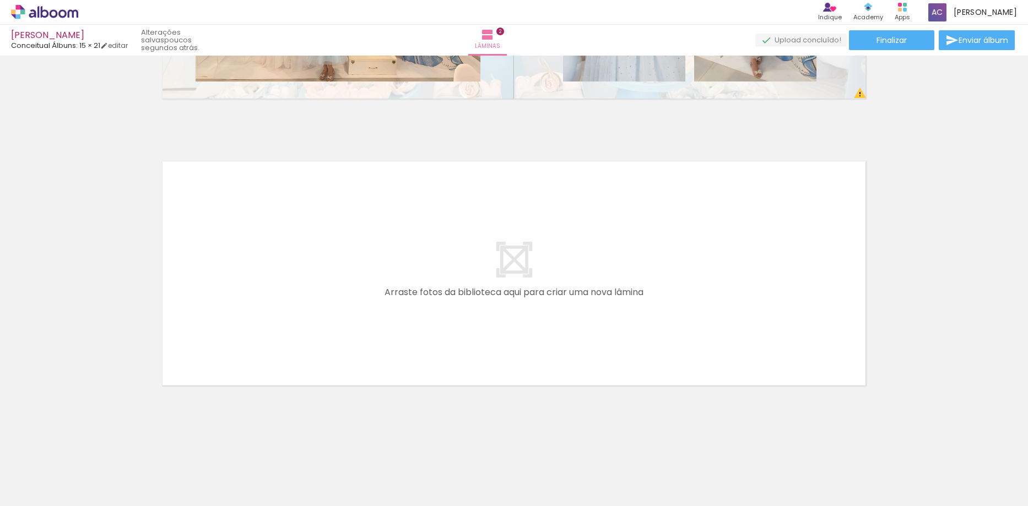
scroll to position [522, 0]
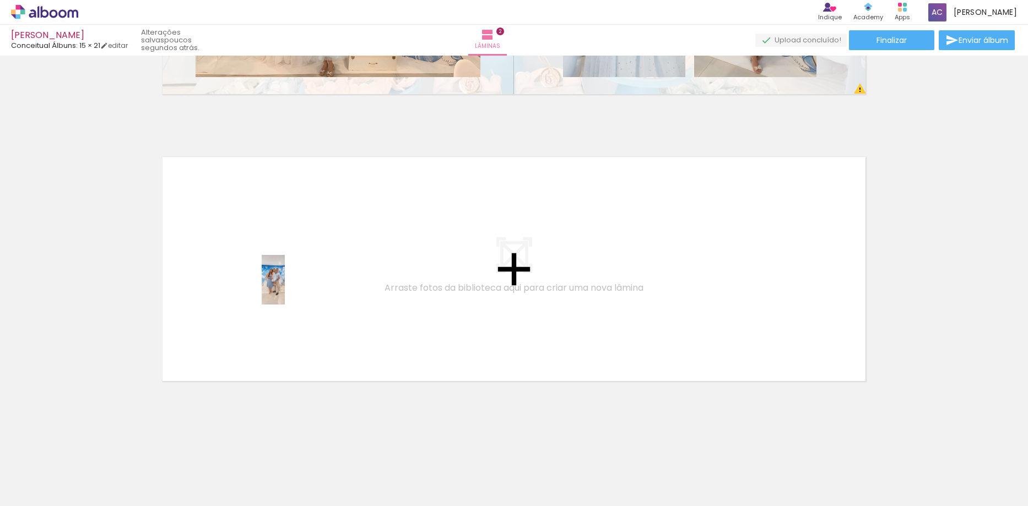
drag, startPoint x: 178, startPoint y: 472, endPoint x: 296, endPoint y: 287, distance: 218.9
click at [296, 287] on quentale-workspace at bounding box center [514, 253] width 1028 height 506
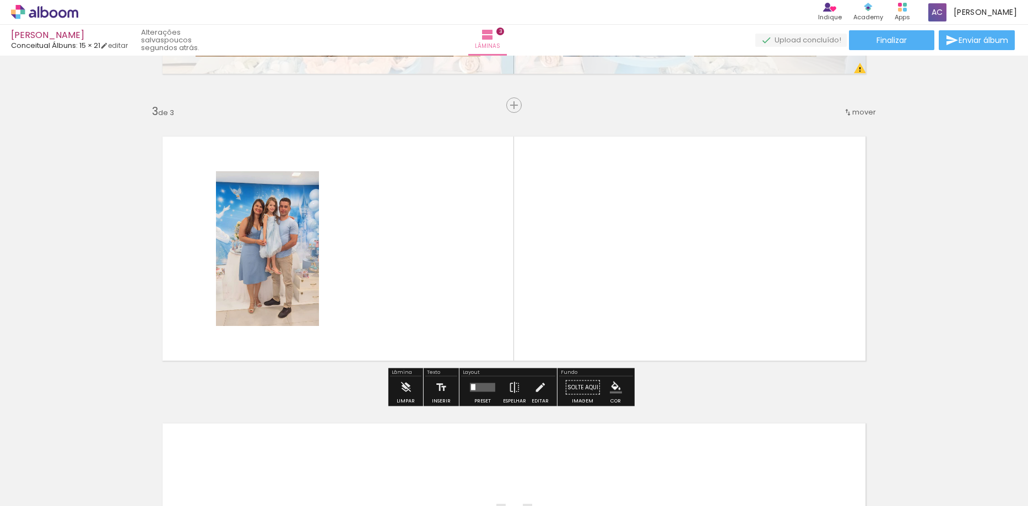
scroll to position [545, 0]
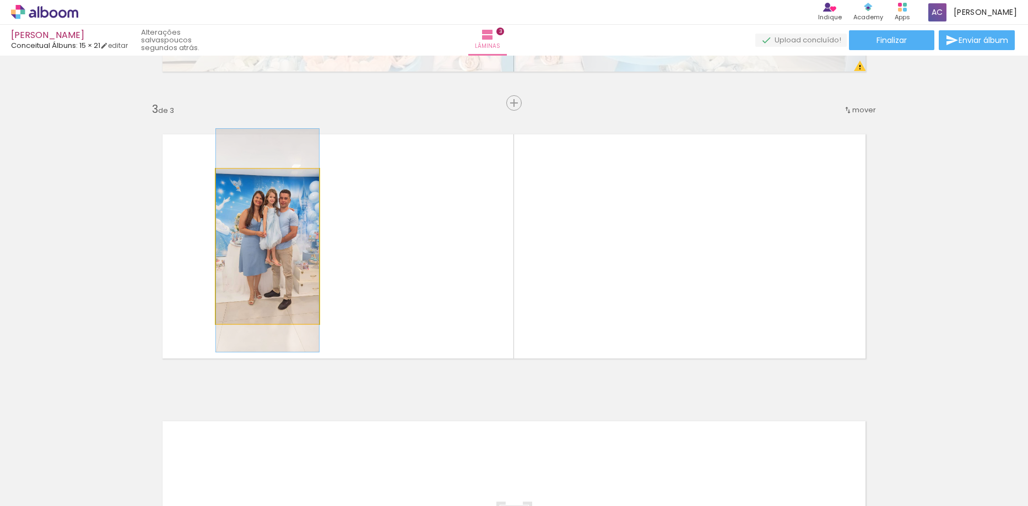
drag, startPoint x: 290, startPoint y: 271, endPoint x: 290, endPoint y: 265, distance: 6.1
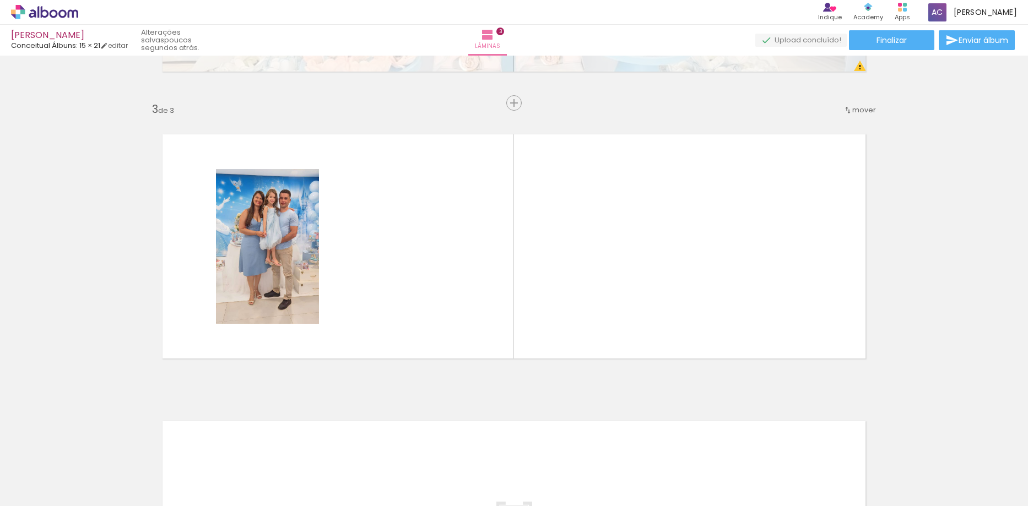
scroll to position [0, 622]
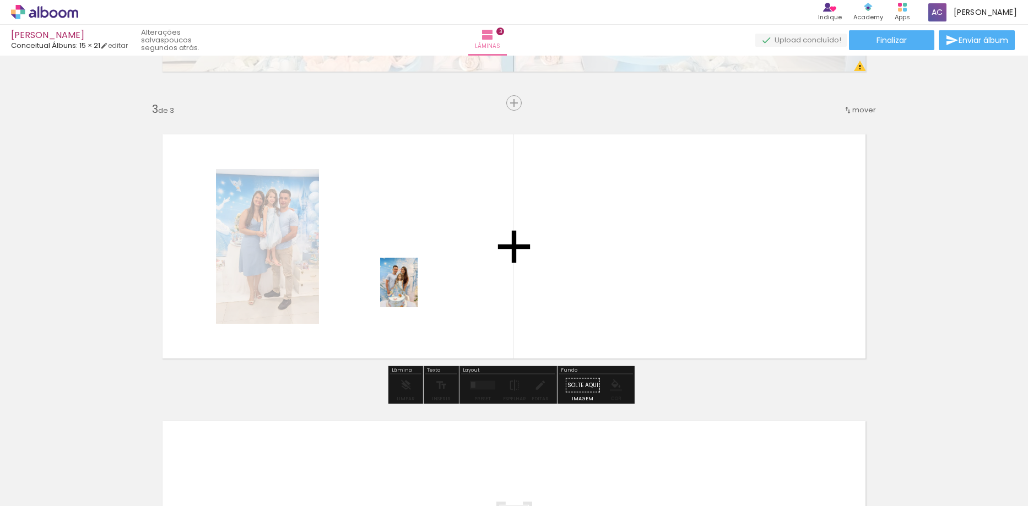
drag, startPoint x: 710, startPoint y: 475, endPoint x: 410, endPoint y: 287, distance: 354.1
click at [410, 287] on quentale-workspace at bounding box center [514, 253] width 1028 height 506
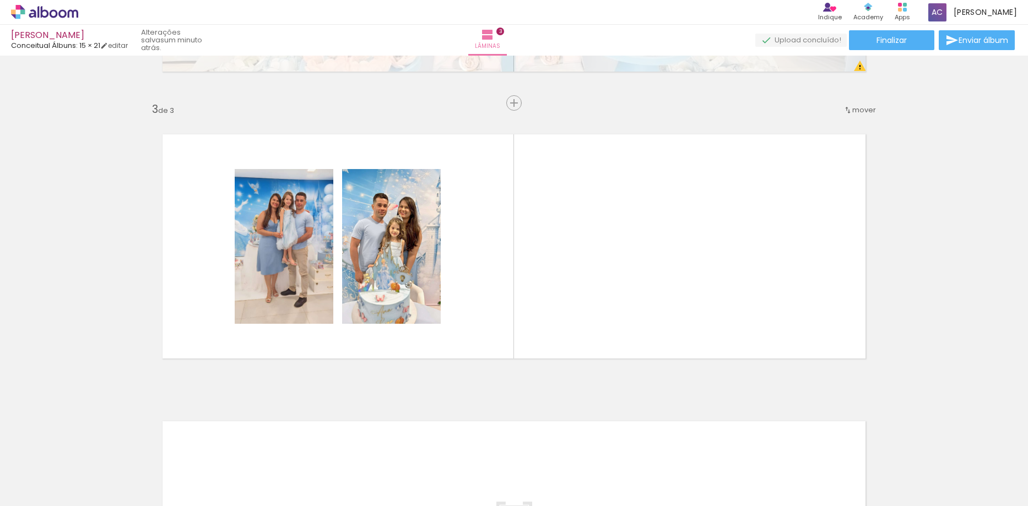
scroll to position [0, 0]
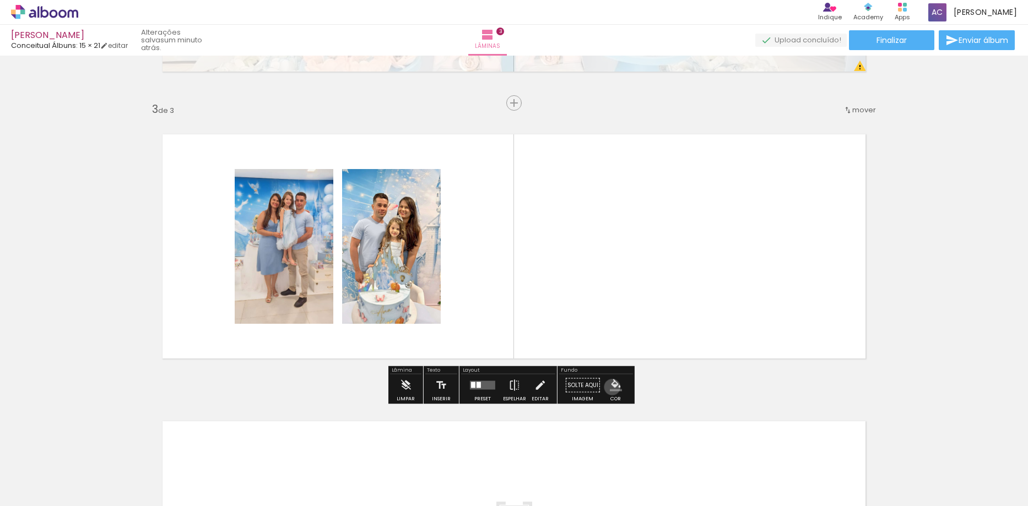
click at [610, 387] on iron-icon "color picker" at bounding box center [616, 385] width 12 height 12
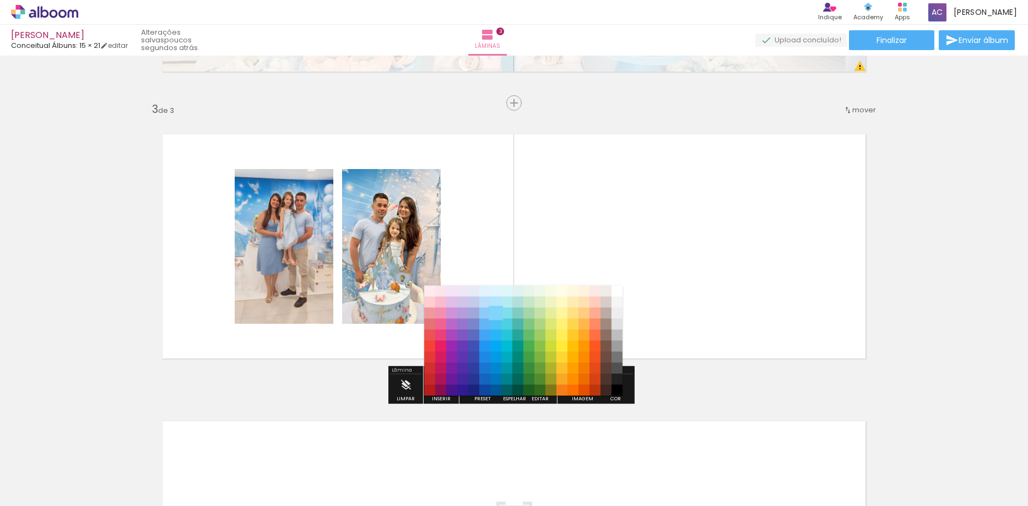
click at [493, 314] on paper-item "#81d4fa" at bounding box center [495, 313] width 11 height 11
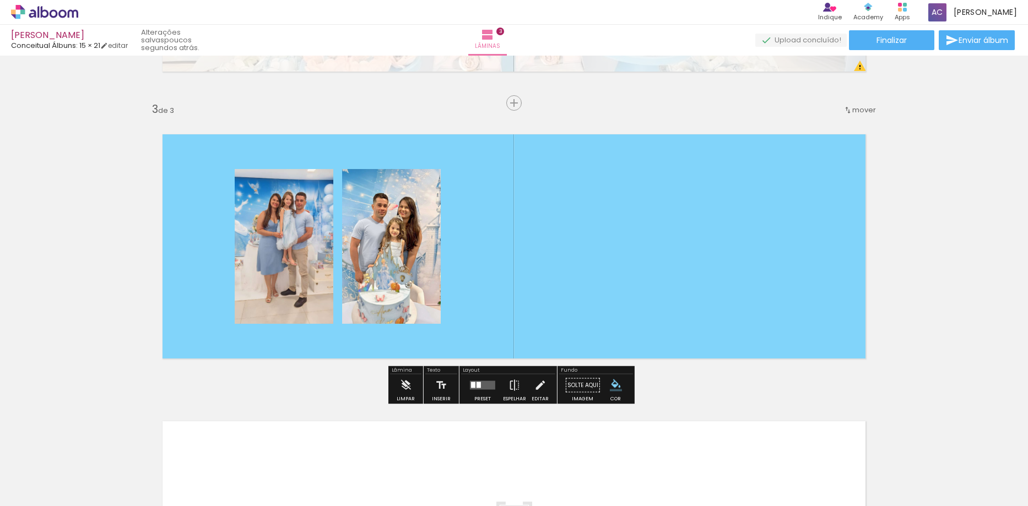
click at [610, 386] on iron-icon "color picker" at bounding box center [616, 385] width 12 height 12
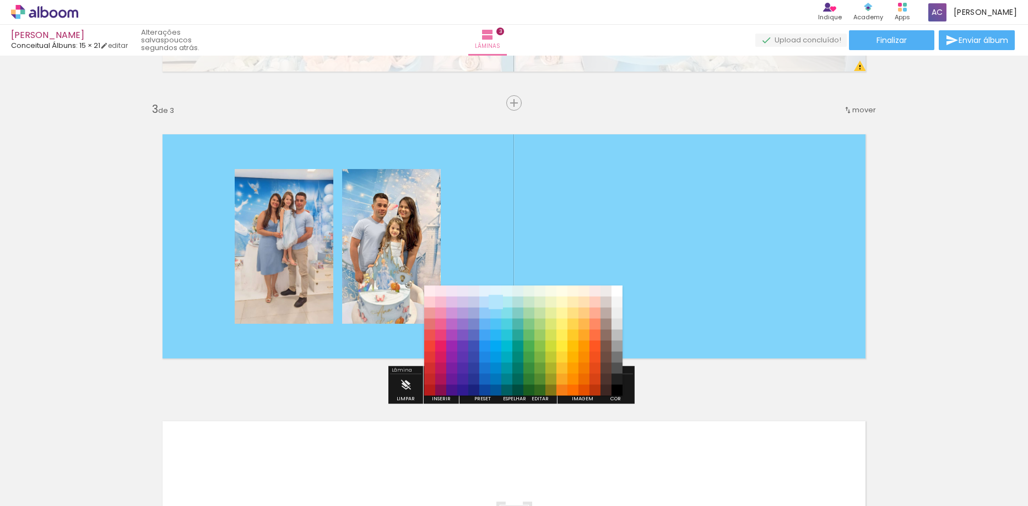
click at [493, 298] on paper-item "#b3e5fc" at bounding box center [495, 302] width 11 height 11
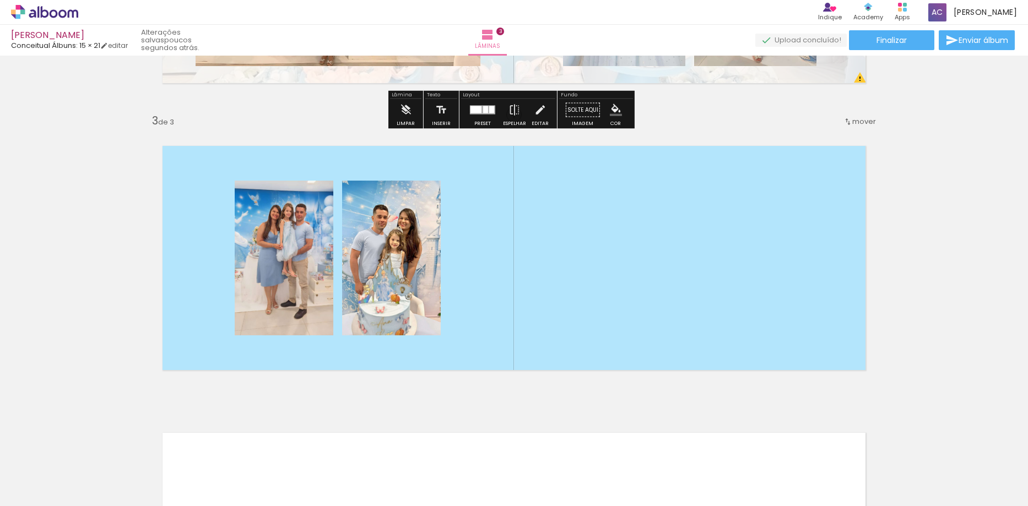
scroll to position [655, 0]
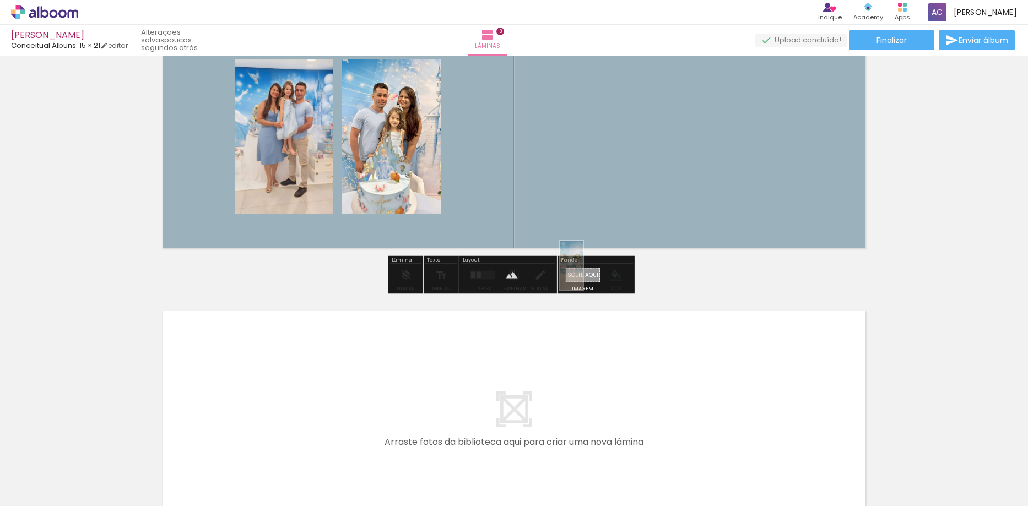
drag, startPoint x: 735, startPoint y: 477, endPoint x: 594, endPoint y: 274, distance: 246.9
click at [594, 274] on quentale-workspace at bounding box center [514, 253] width 1028 height 506
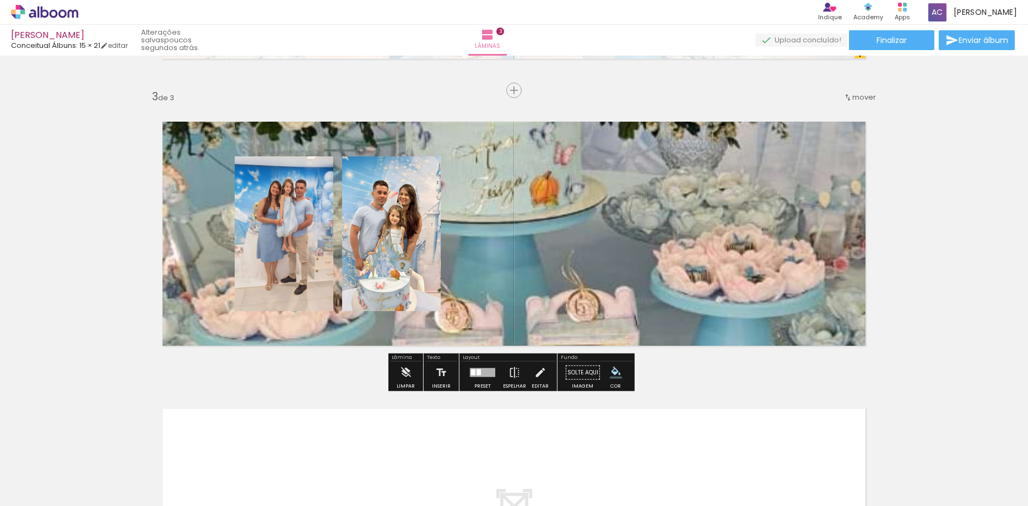
scroll to position [490, 0]
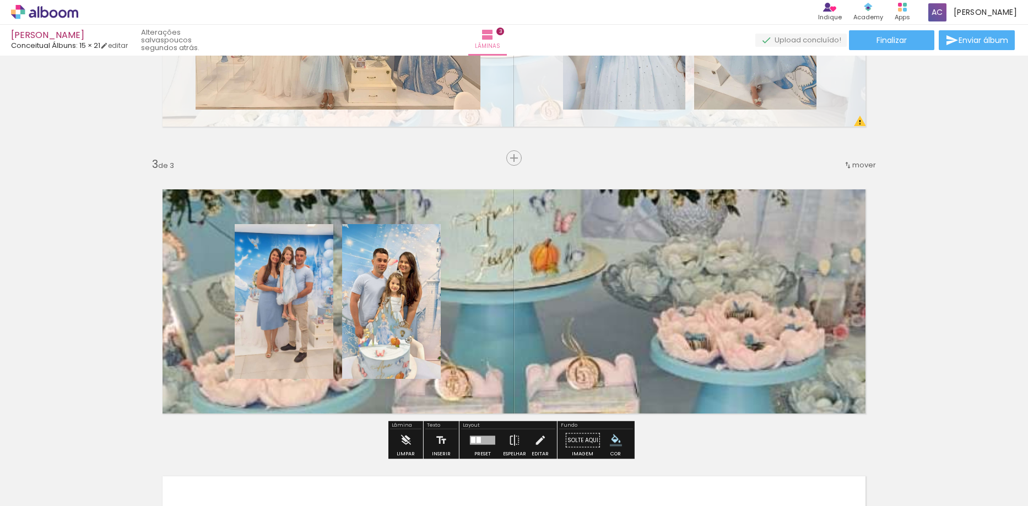
click at [558, 282] on quentale-layouter at bounding box center [514, 301] width 738 height 259
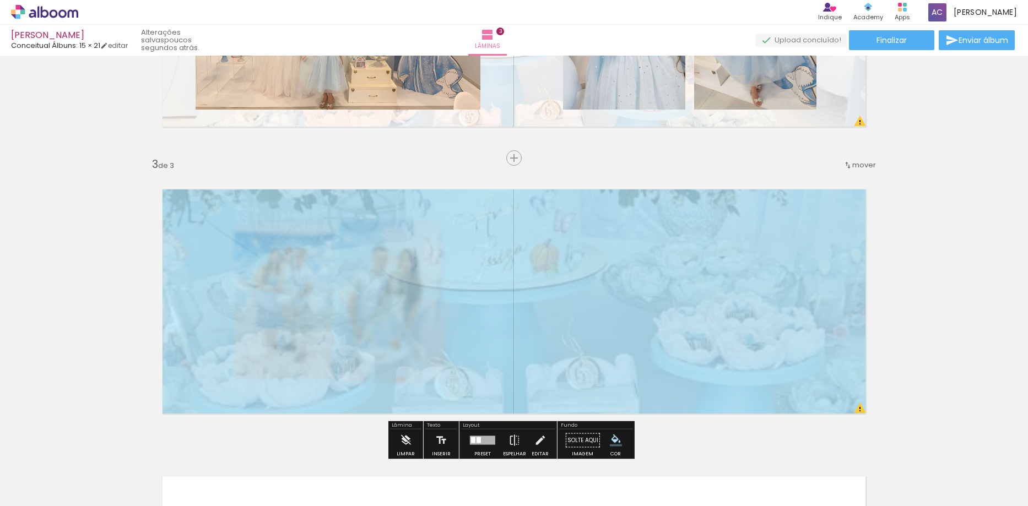
drag, startPoint x: 296, startPoint y: 204, endPoint x: 269, endPoint y: 206, distance: 27.6
type paper-slider "20"
click at [269, 206] on div at bounding box center [273, 200] width 18 height 18
click at [892, 248] on div "Inserir lâmina 1 de 3 Inserir lâmina 2 de 3 Inserir lâmina 3 de 3 O Designbox p…" at bounding box center [514, 144] width 1028 height 1148
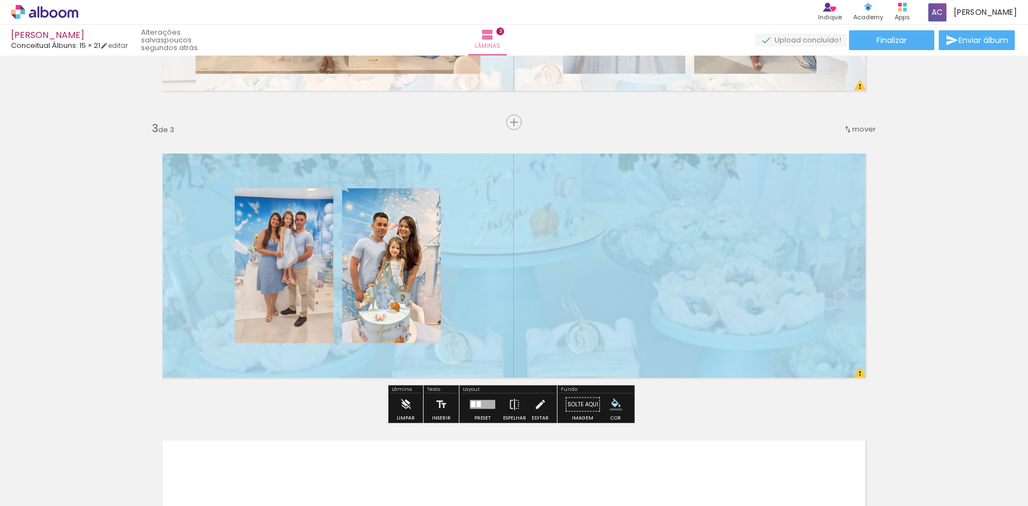
scroll to position [545, 0]
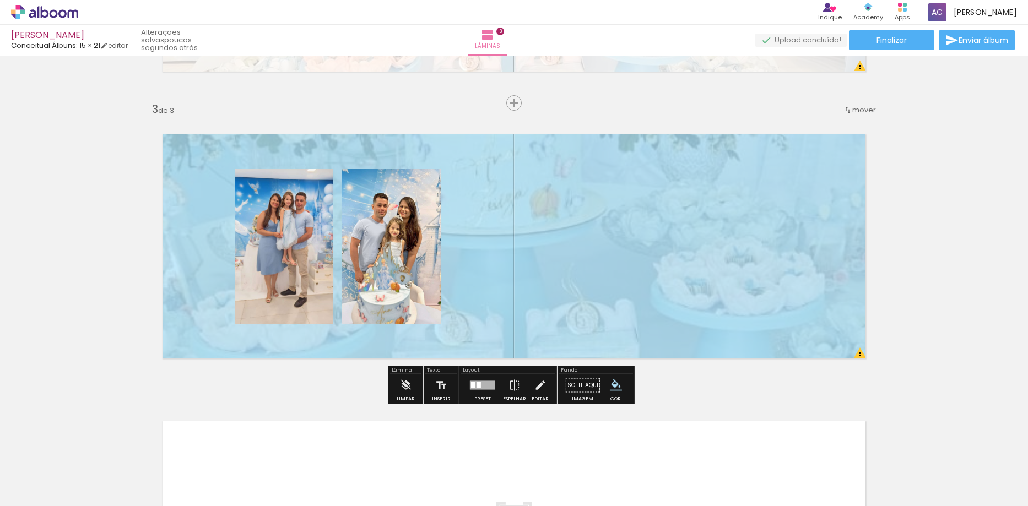
click at [473, 383] on div at bounding box center [482, 385] width 25 height 9
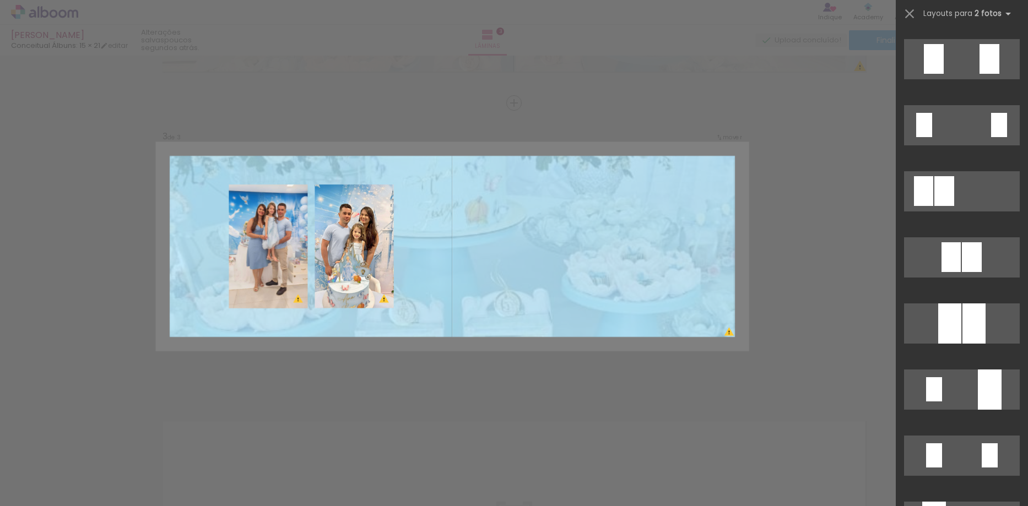
scroll to position [0, 0]
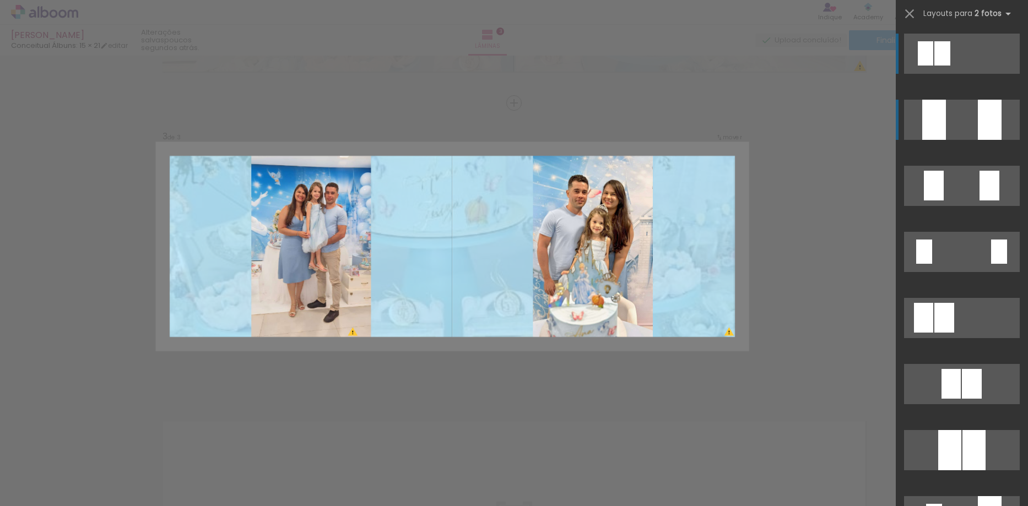
click at [975, 430] on div at bounding box center [973, 450] width 23 height 40
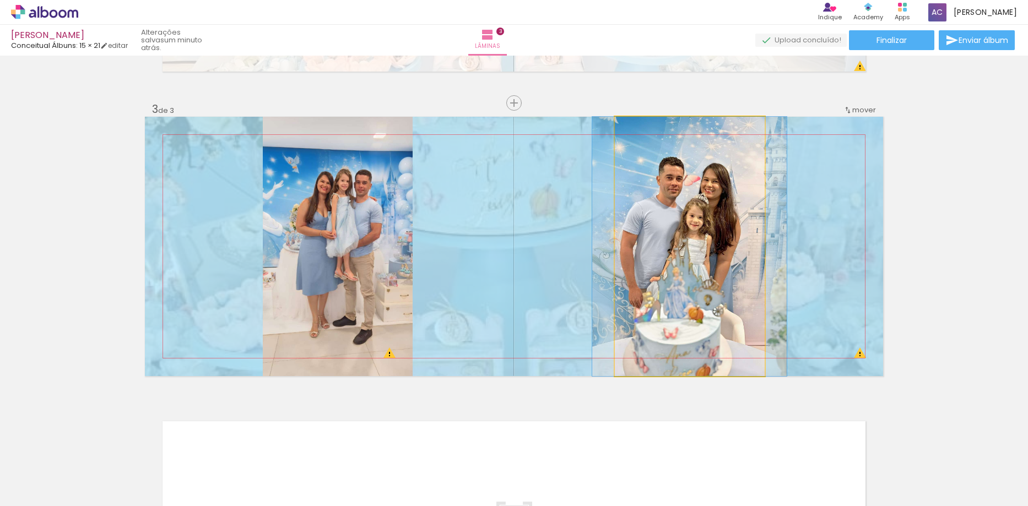
drag, startPoint x: 714, startPoint y: 240, endPoint x: 714, endPoint y: 230, distance: 9.4
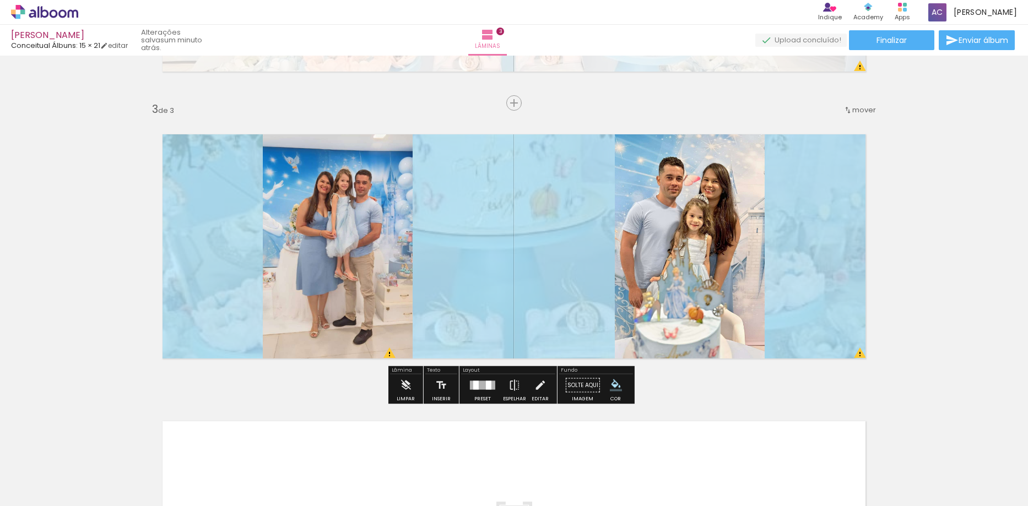
click at [970, 236] on div "Inserir lâmina 1 de 3 Inserir lâmina 2 de 3 Inserir lâmina 3 de 3 O Designbox p…" at bounding box center [514, 89] width 1028 height 1148
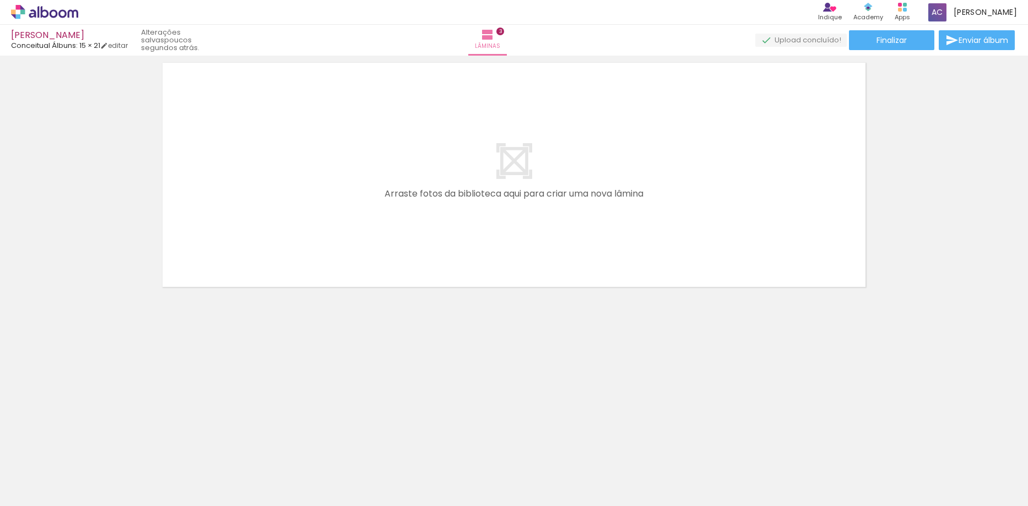
scroll to position [875, 0]
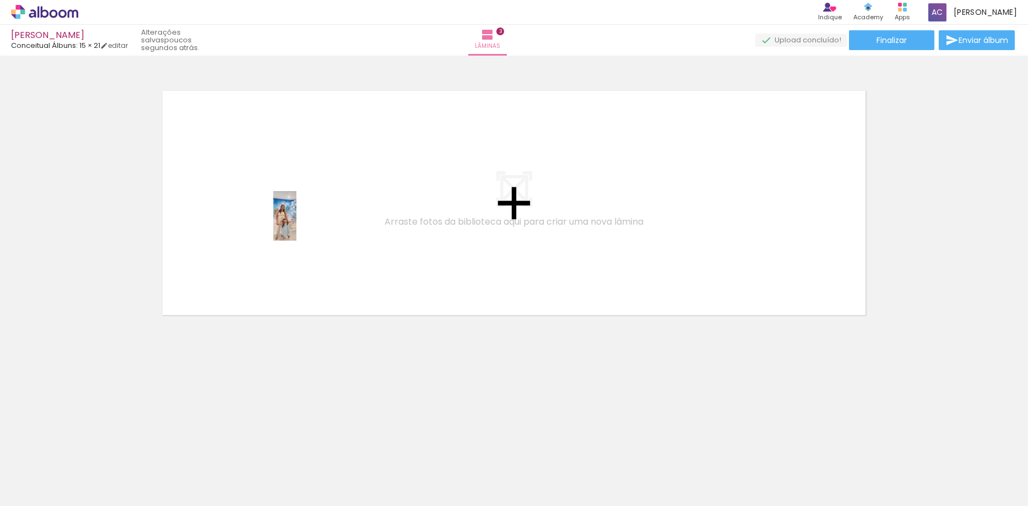
drag, startPoint x: 113, startPoint y: 477, endPoint x: 307, endPoint y: 225, distance: 317.8
click at [307, 225] on quentale-workspace at bounding box center [514, 253] width 1028 height 506
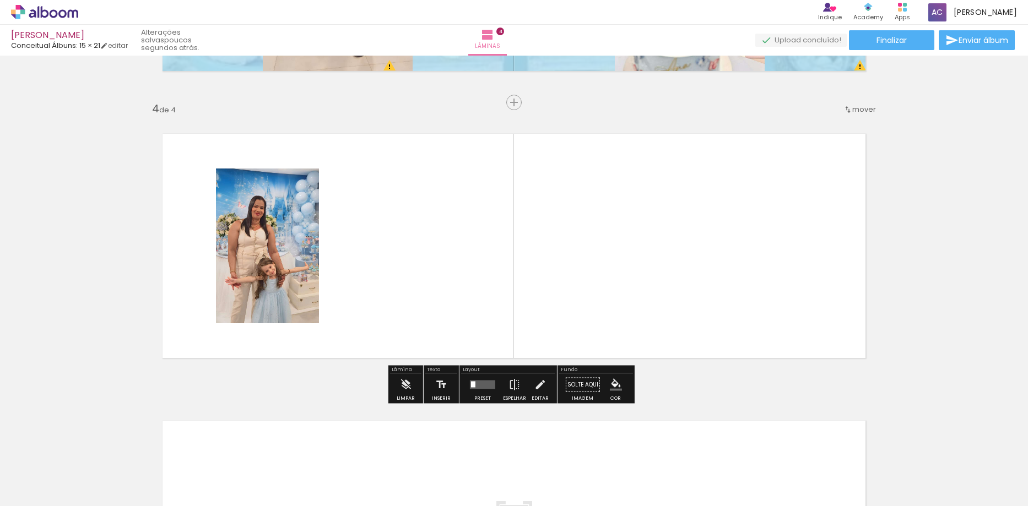
scroll to position [832, 0]
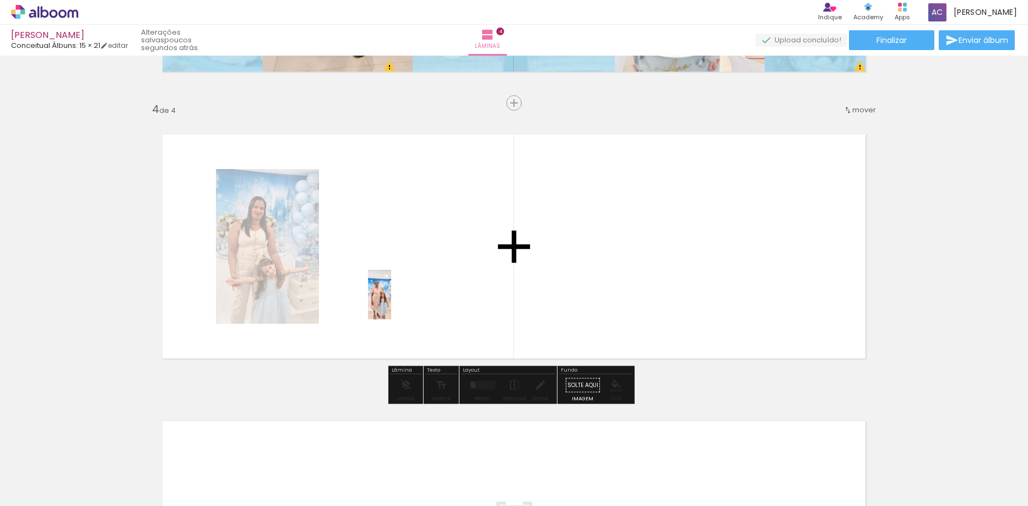
drag, startPoint x: 366, startPoint y: 482, endPoint x: 401, endPoint y: 286, distance: 198.6
click at [401, 286] on quentale-workspace at bounding box center [514, 253] width 1028 height 506
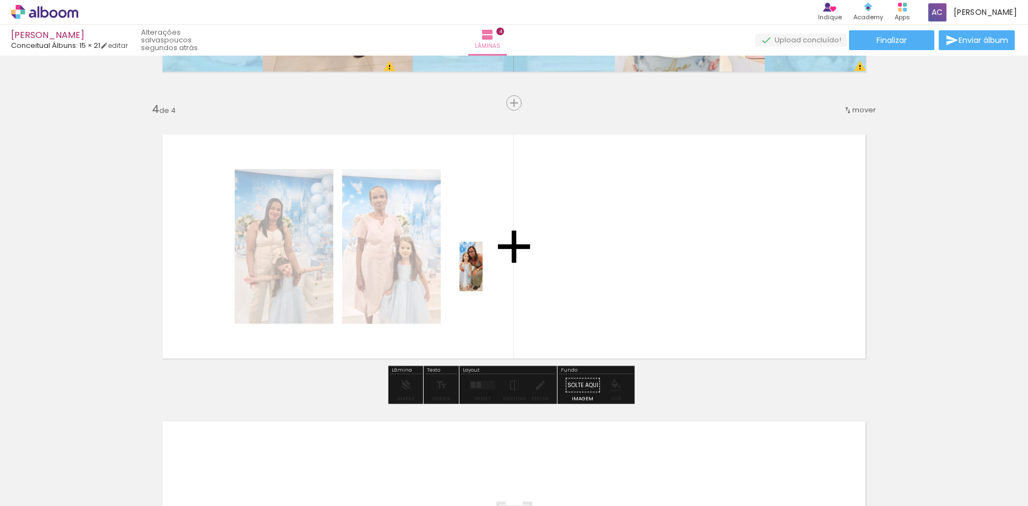
drag, startPoint x: 306, startPoint y: 482, endPoint x: 494, endPoint y: 271, distance: 282.8
click at [494, 271] on quentale-workspace at bounding box center [514, 253] width 1028 height 506
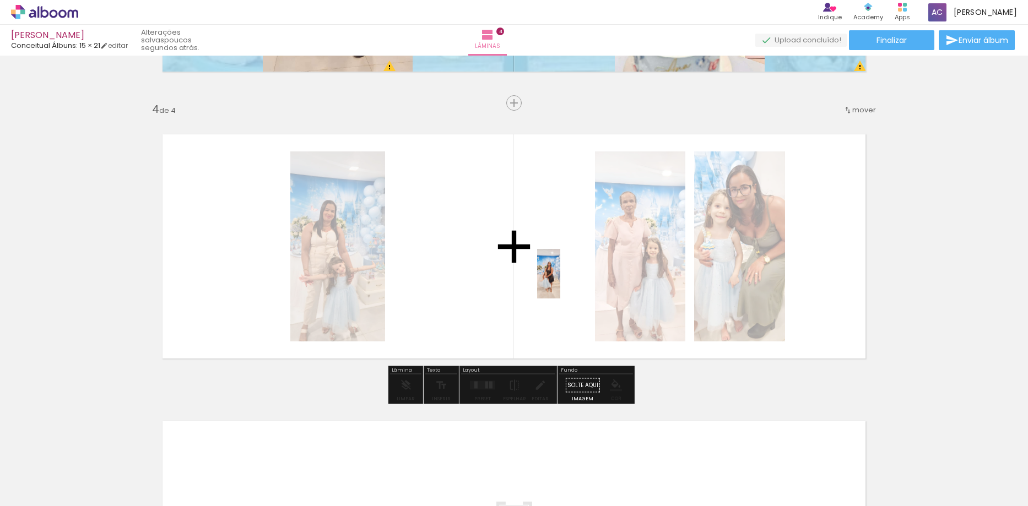
drag, startPoint x: 849, startPoint y: 469, endPoint x: 587, endPoint y: 339, distance: 292.8
click at [557, 274] on quentale-workspace at bounding box center [514, 253] width 1028 height 506
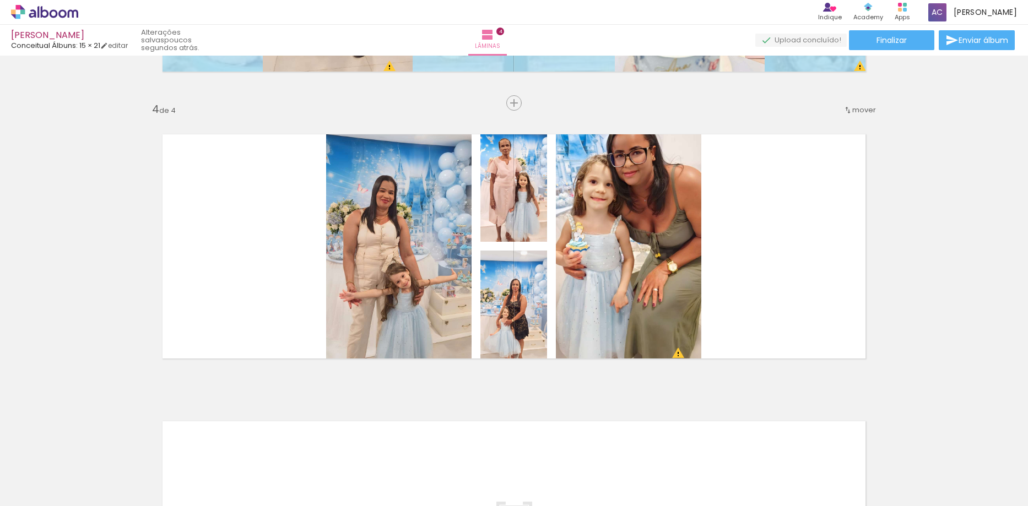
scroll to position [0, 670]
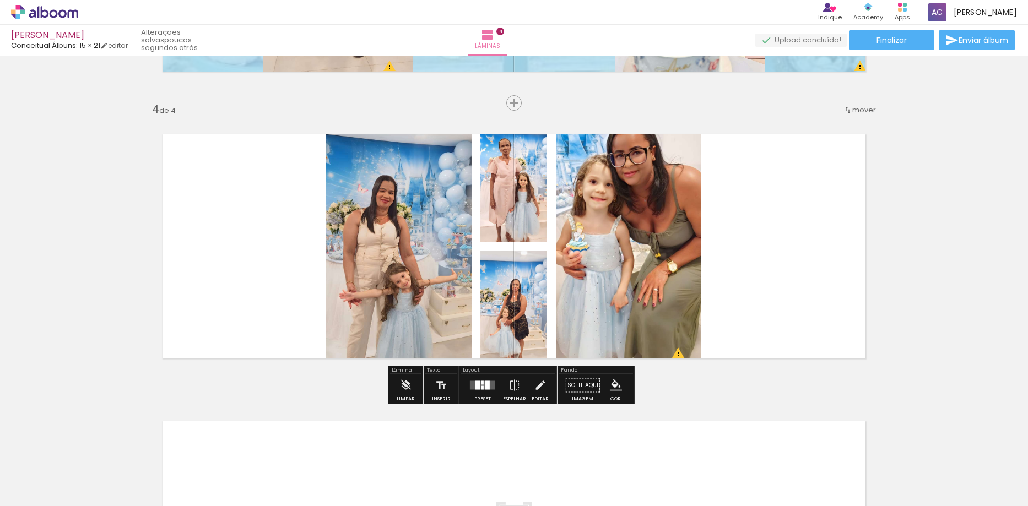
click at [478, 388] on quentale-layouter at bounding box center [482, 385] width 25 height 9
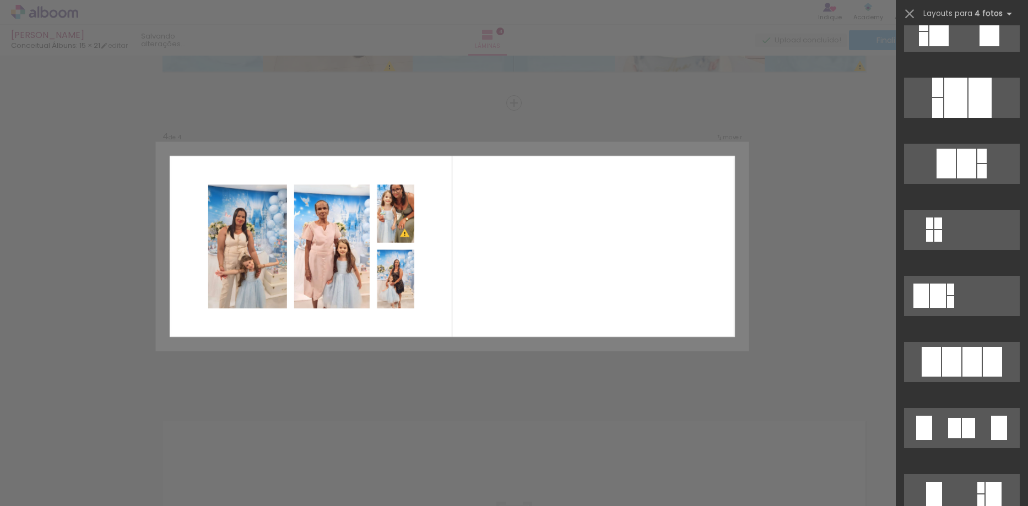
scroll to position [496, 0]
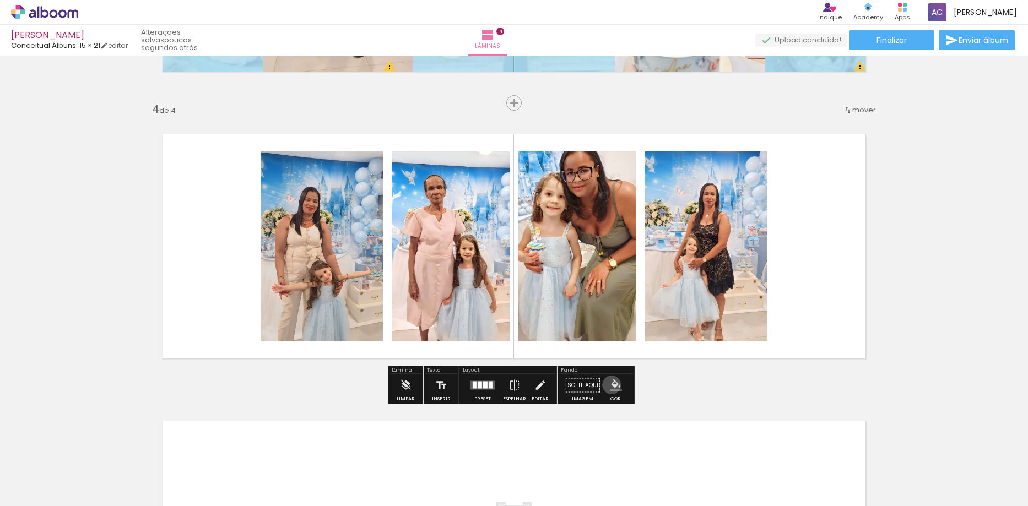
click at [610, 385] on iron-icon "color picker" at bounding box center [616, 385] width 12 height 12
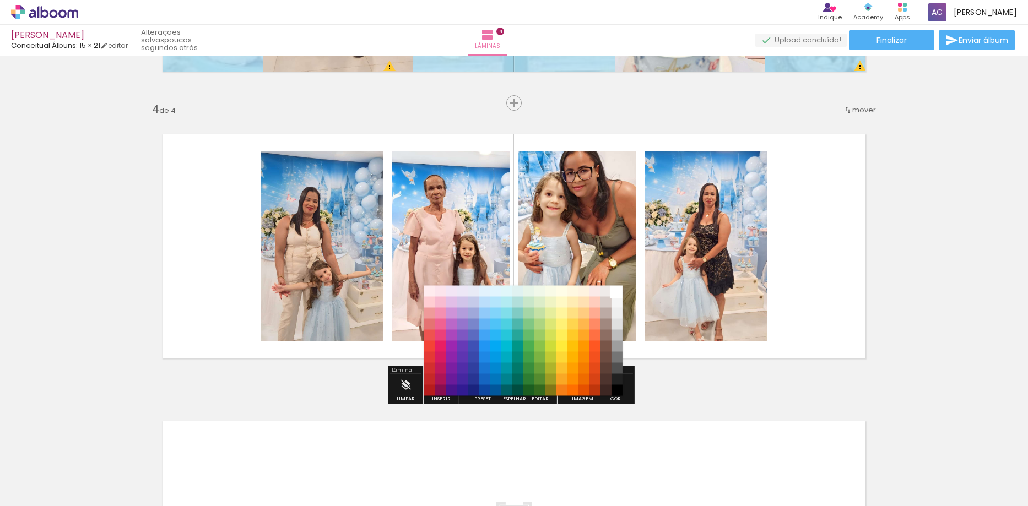
click at [616, 293] on paper-item "#ffffff" at bounding box center [616, 291] width 11 height 11
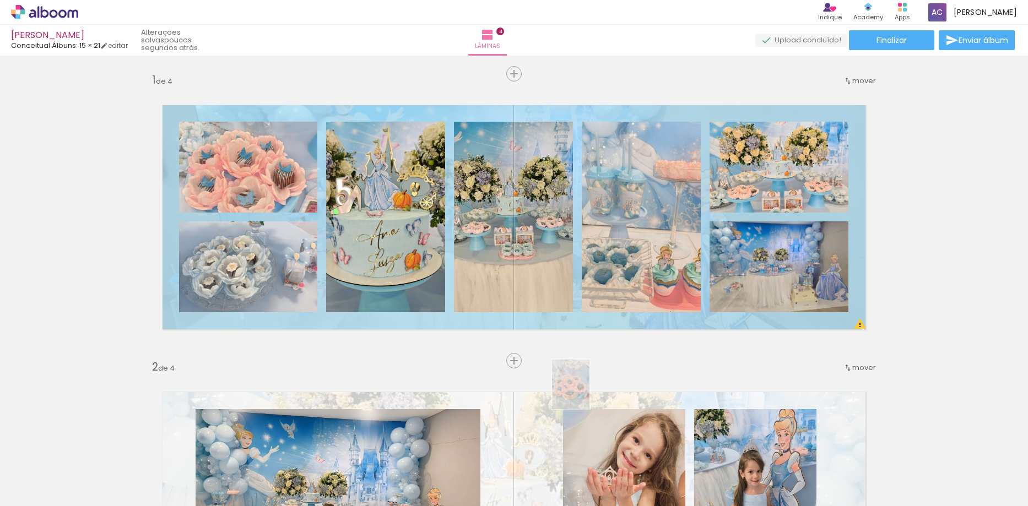
scroll to position [0, 670]
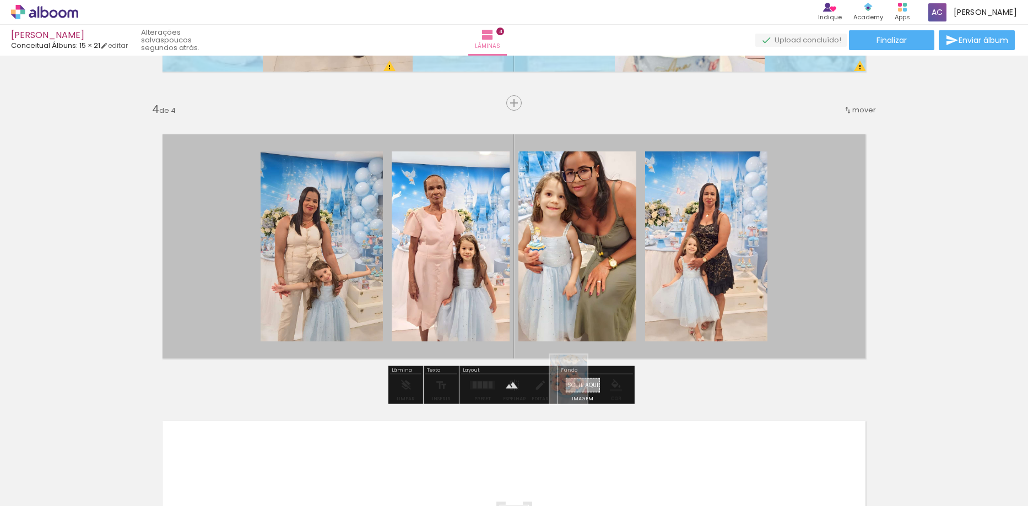
click at [583, 388] on quentale-workspace at bounding box center [514, 253] width 1028 height 506
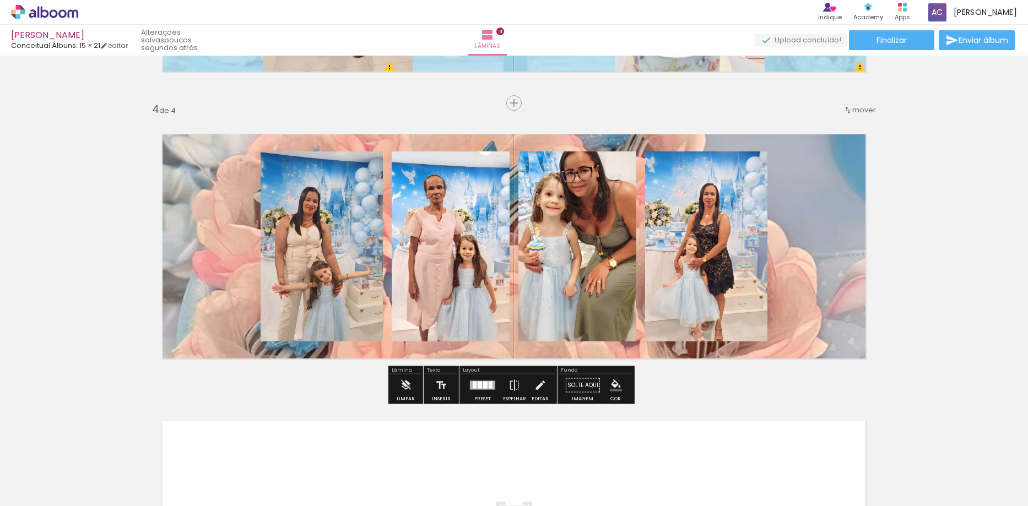
click at [825, 296] on quentale-layouter at bounding box center [514, 246] width 738 height 259
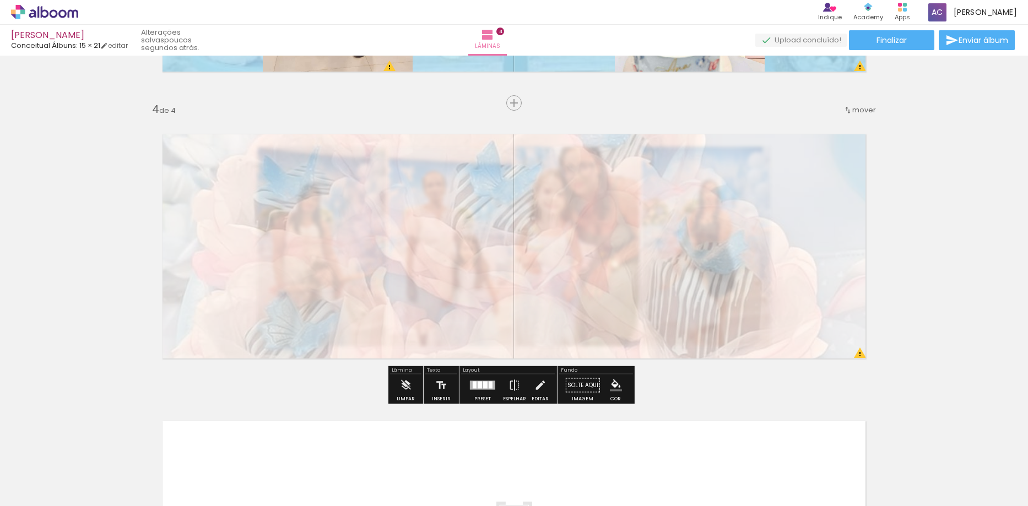
drag, startPoint x: 301, startPoint y: 145, endPoint x: 269, endPoint y: 147, distance: 32.6
type paper-slider "25"
click at [272, 147] on div at bounding box center [275, 145] width 7 height 7
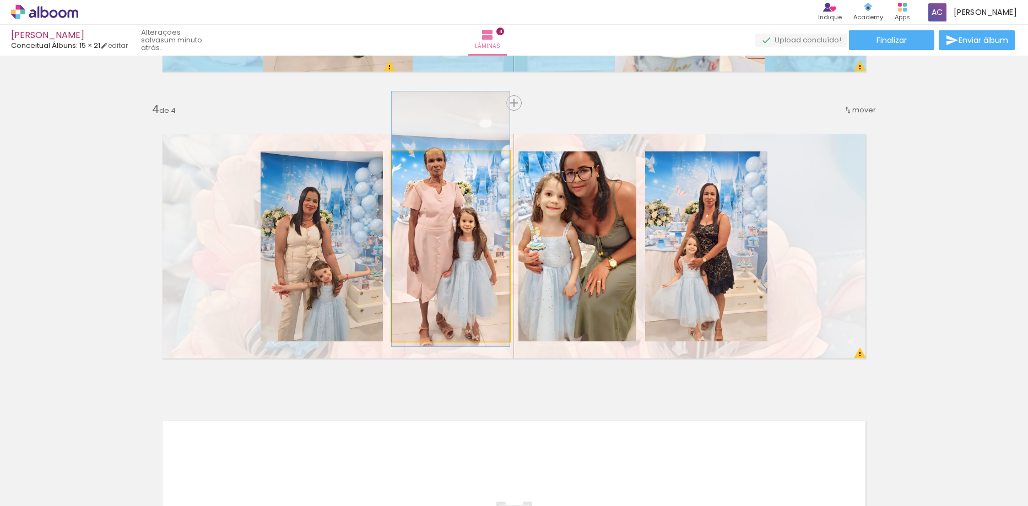
drag, startPoint x: 443, startPoint y: 246, endPoint x: 439, endPoint y: 223, distance: 23.4
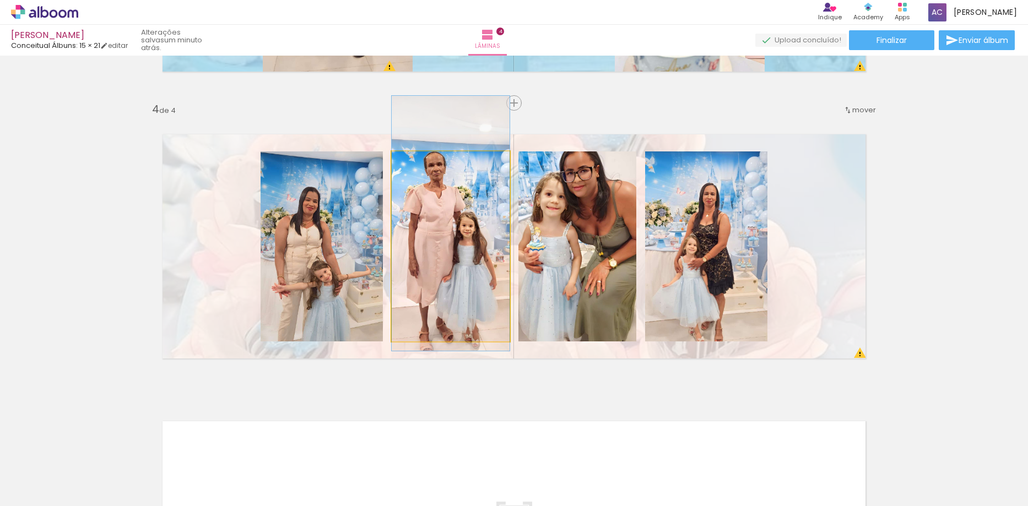
click at [412, 164] on div at bounding box center [417, 163] width 10 height 10
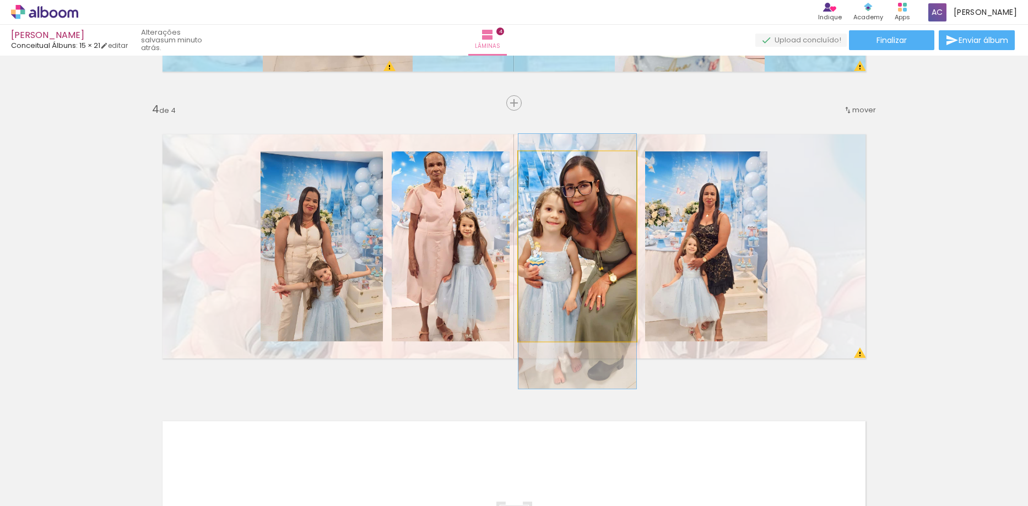
drag, startPoint x: 574, startPoint y: 256, endPoint x: 573, endPoint y: 271, distance: 14.9
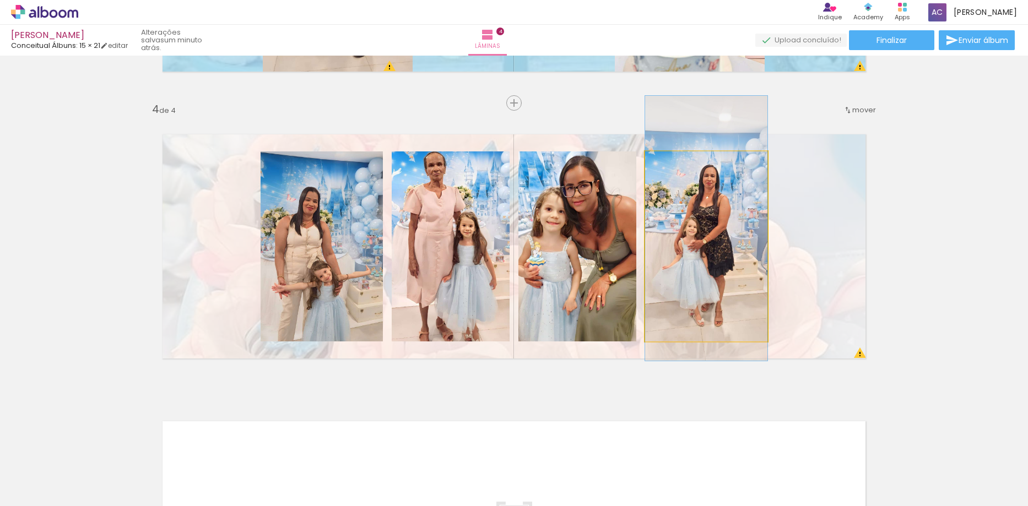
drag, startPoint x: 711, startPoint y: 243, endPoint x: 706, endPoint y: 225, distance: 18.8
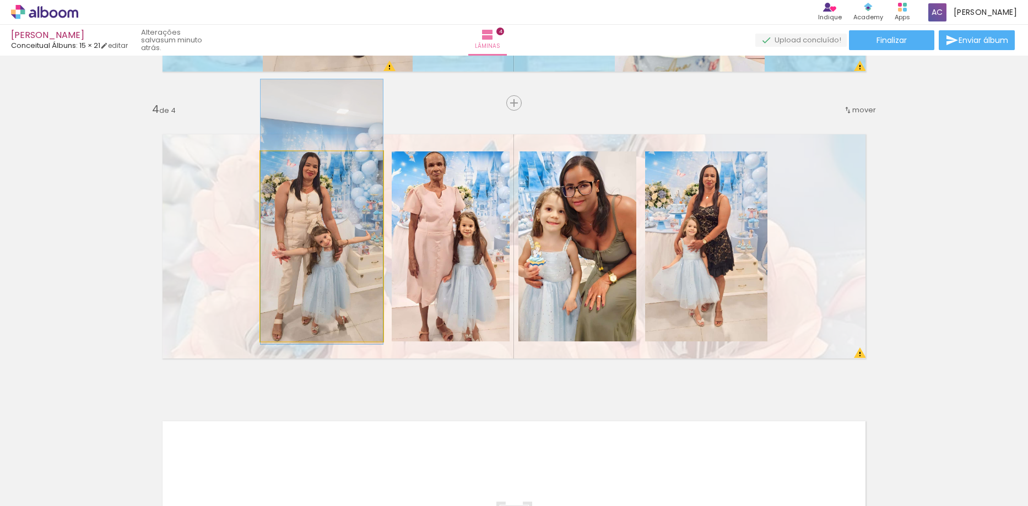
drag, startPoint x: 304, startPoint y: 284, endPoint x: 306, endPoint y: 249, distance: 34.7
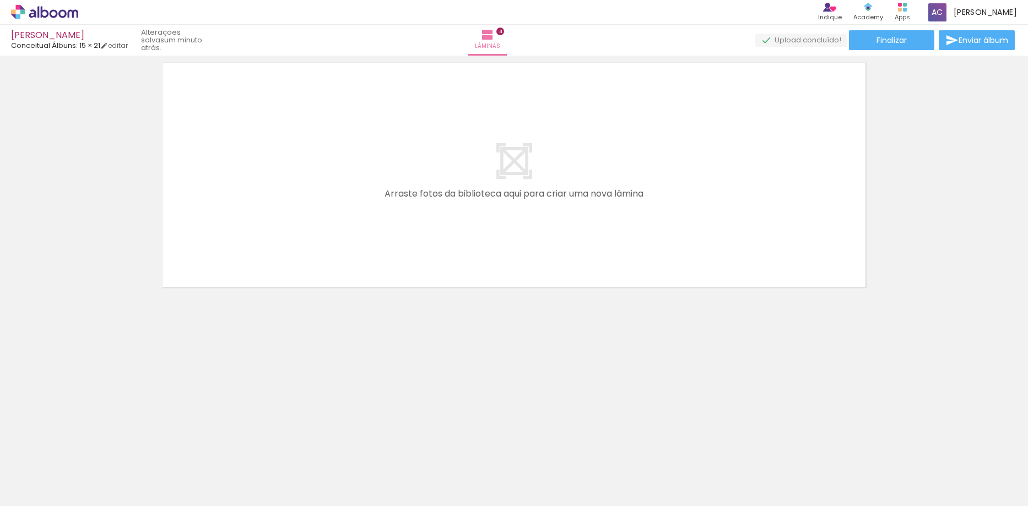
scroll to position [1217, 0]
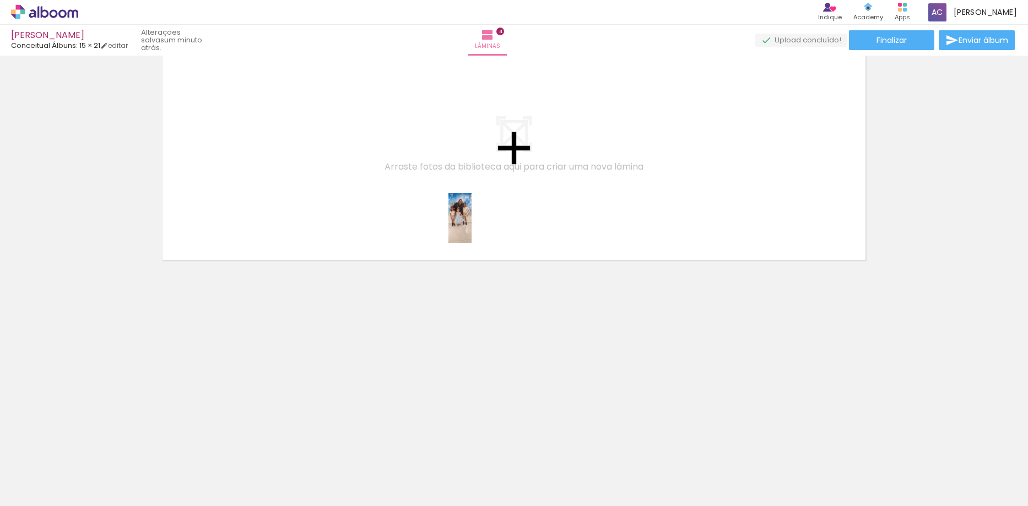
drag, startPoint x: 804, startPoint y: 467, endPoint x: 640, endPoint y: 354, distance: 198.6
click at [466, 206] on quentale-workspace at bounding box center [514, 253] width 1028 height 506
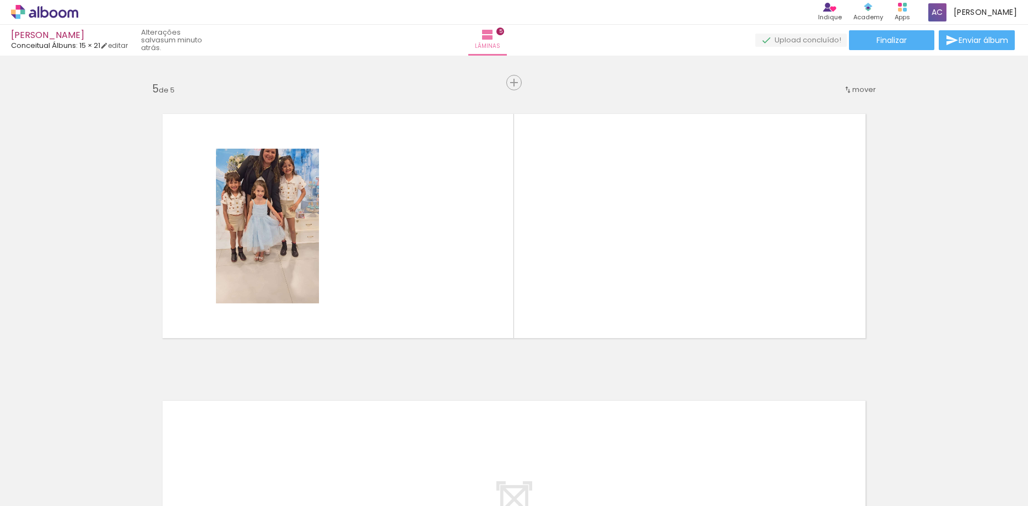
scroll to position [1119, 0]
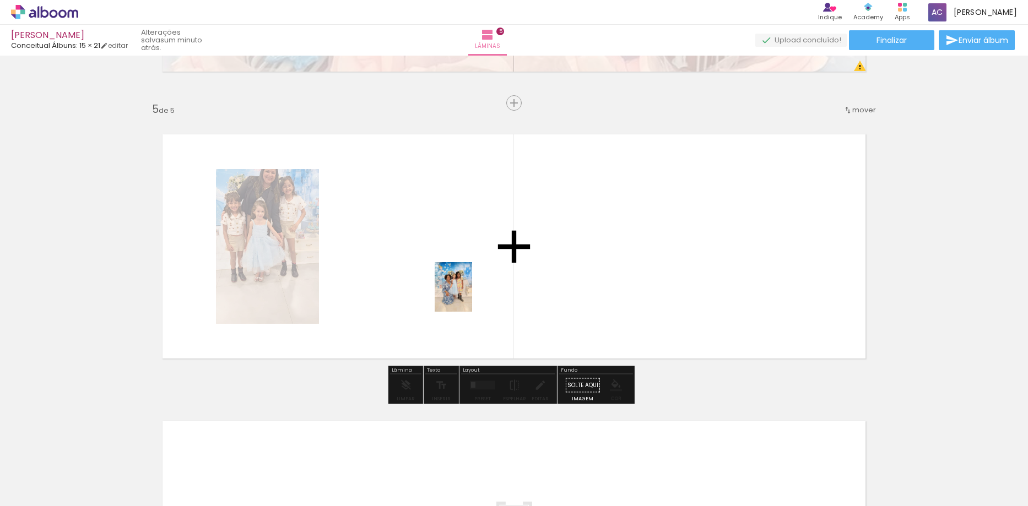
drag, startPoint x: 586, startPoint y: 421, endPoint x: 468, endPoint y: 295, distance: 173.0
click at [468, 295] on quentale-workspace at bounding box center [514, 253] width 1028 height 506
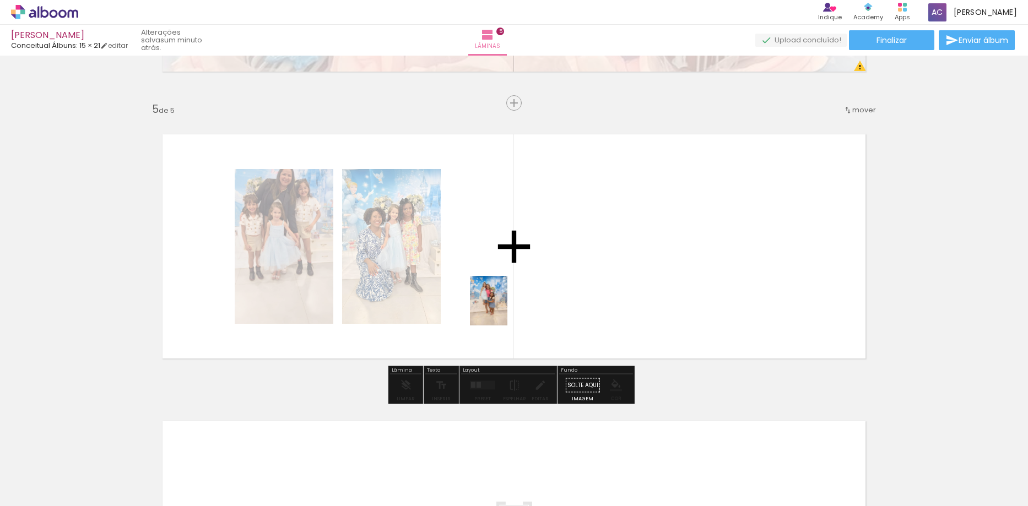
drag, startPoint x: 491, startPoint y: 465, endPoint x: 452, endPoint y: 467, distance: 38.6
click at [501, 305] on quentale-workspace at bounding box center [514, 253] width 1028 height 506
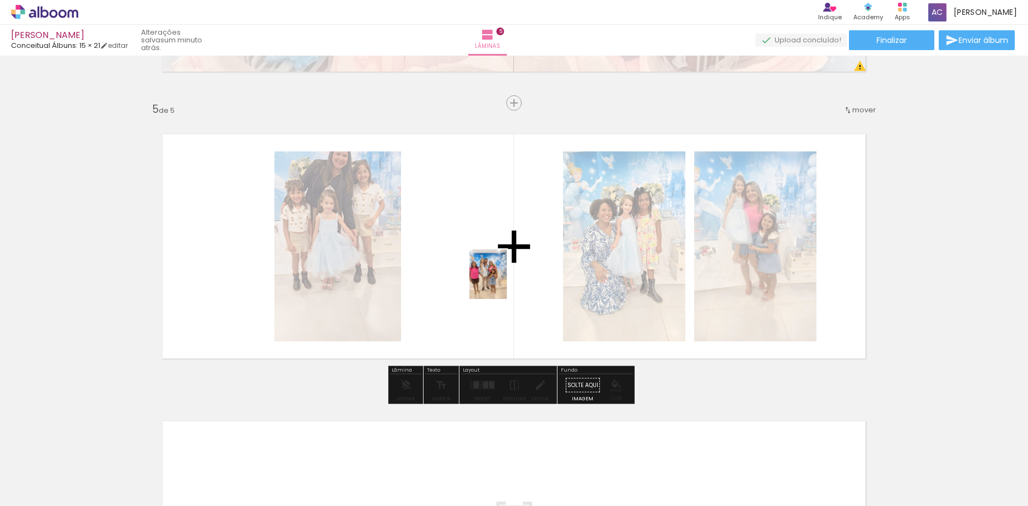
drag, startPoint x: 488, startPoint y: 399, endPoint x: 502, endPoint y: 281, distance: 118.6
click at [502, 281] on quentale-workspace at bounding box center [514, 253] width 1028 height 506
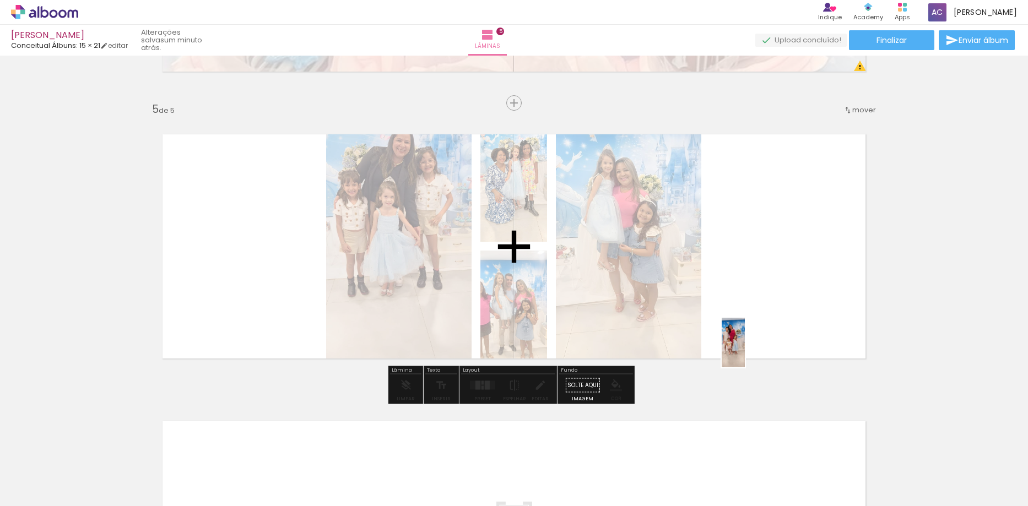
drag, startPoint x: 737, startPoint y: 467, endPoint x: 816, endPoint y: 356, distance: 135.9
click at [758, 311] on quentale-workspace at bounding box center [514, 253] width 1028 height 506
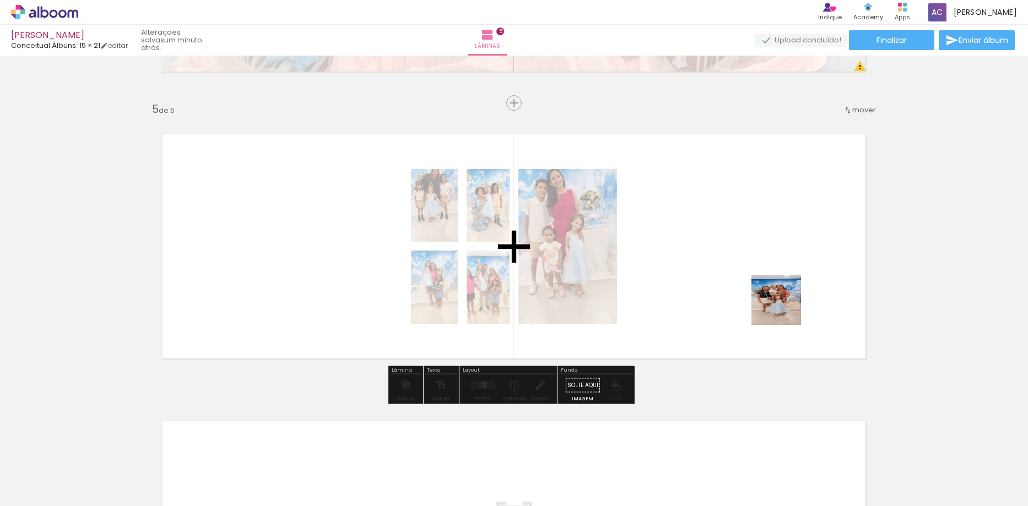
drag, startPoint x: 987, startPoint y: 481, endPoint x: 710, endPoint y: 374, distance: 297.6
click at [763, 291] on quentale-workspace at bounding box center [514, 253] width 1028 height 506
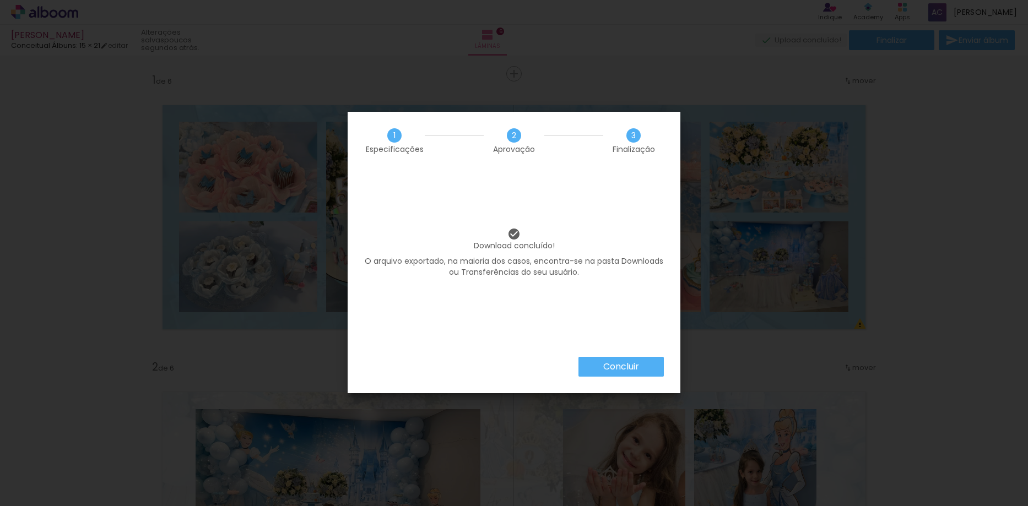
drag, startPoint x: 0, startPoint y: 0, endPoint x: 637, endPoint y: 366, distance: 734.9
click at [0, 0] on slot "Concluir" at bounding box center [0, 0] width 0 height 0
click at [637, 366] on iron-overlay-backdrop at bounding box center [514, 253] width 1028 height 506
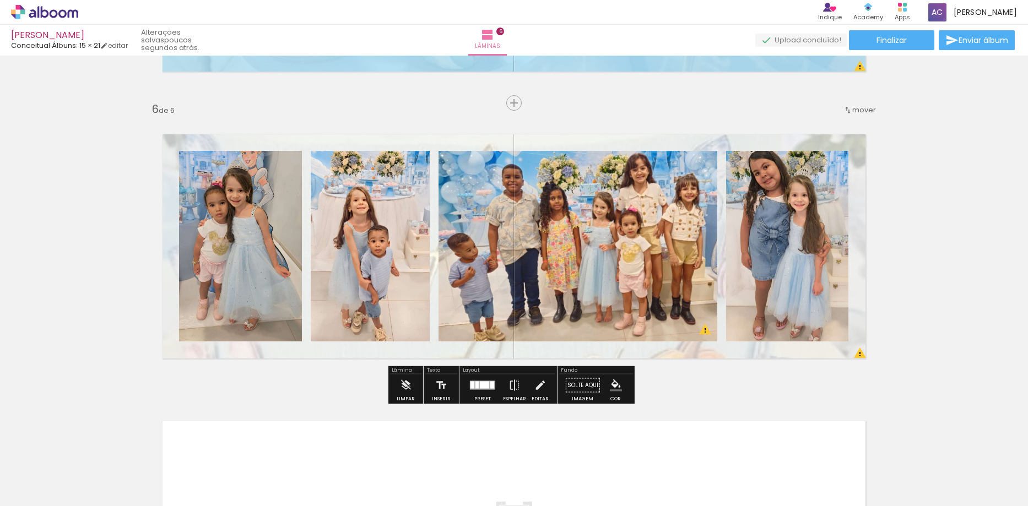
scroll to position [804, 0]
